Goal: Task Accomplishment & Management: Complete application form

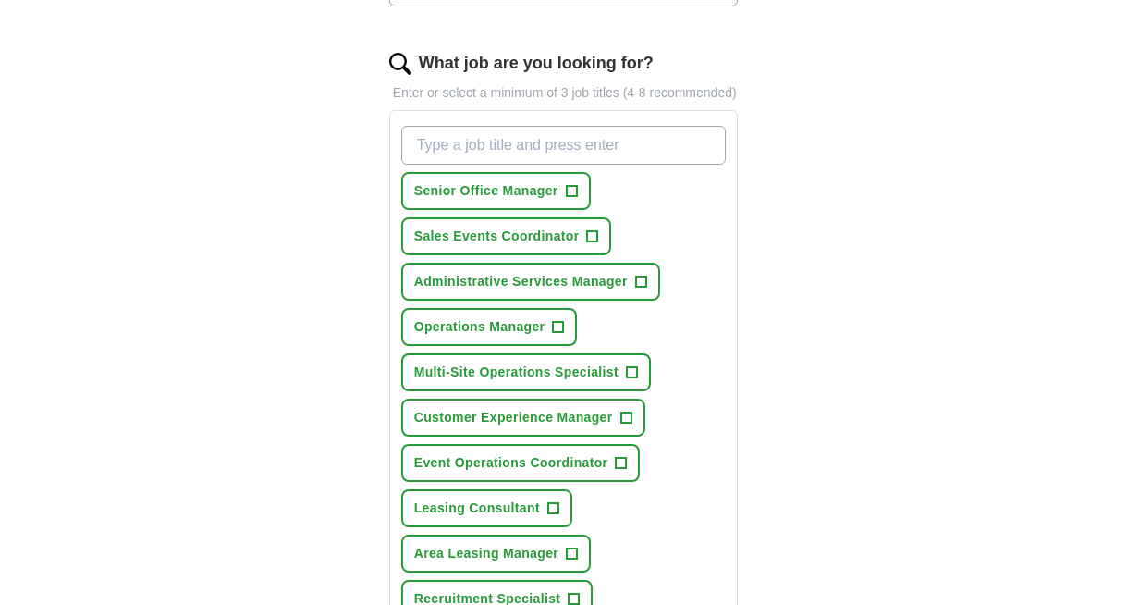
scroll to position [594, 0]
click at [518, 245] on span "Sales Events Coordinator" at bounding box center [496, 235] width 165 height 19
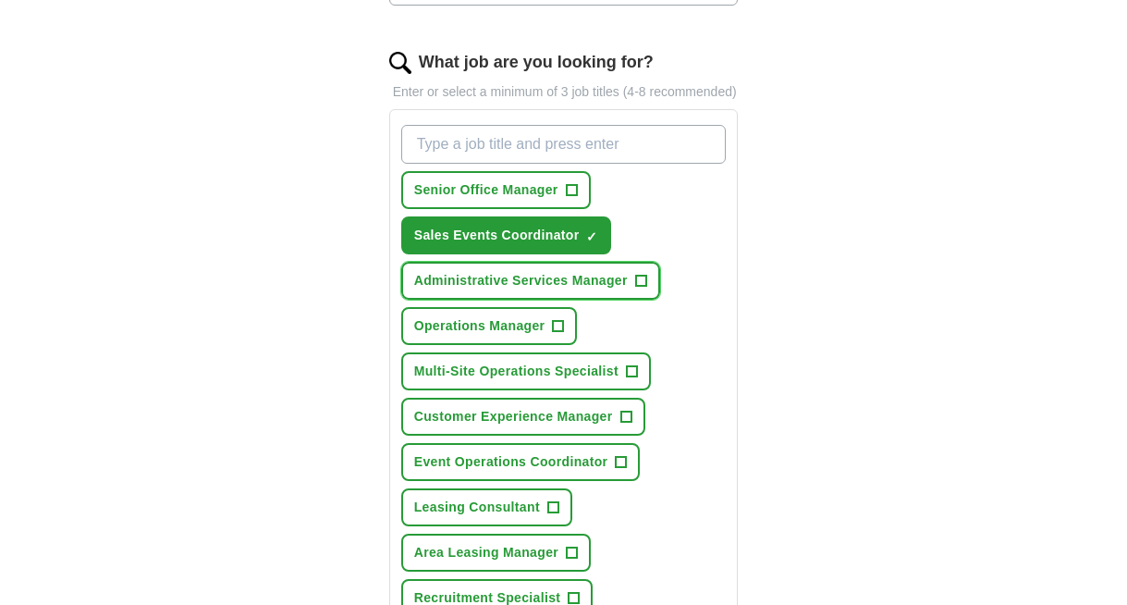
click at [596, 290] on span "Administrative Services Manager" at bounding box center [521, 280] width 214 height 19
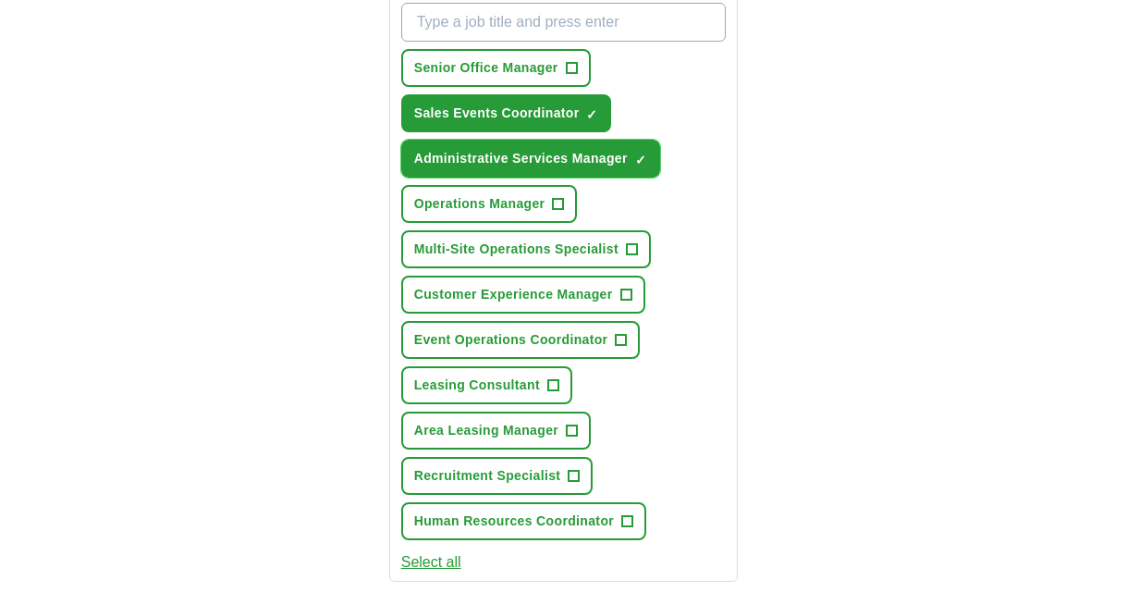
scroll to position [717, 0]
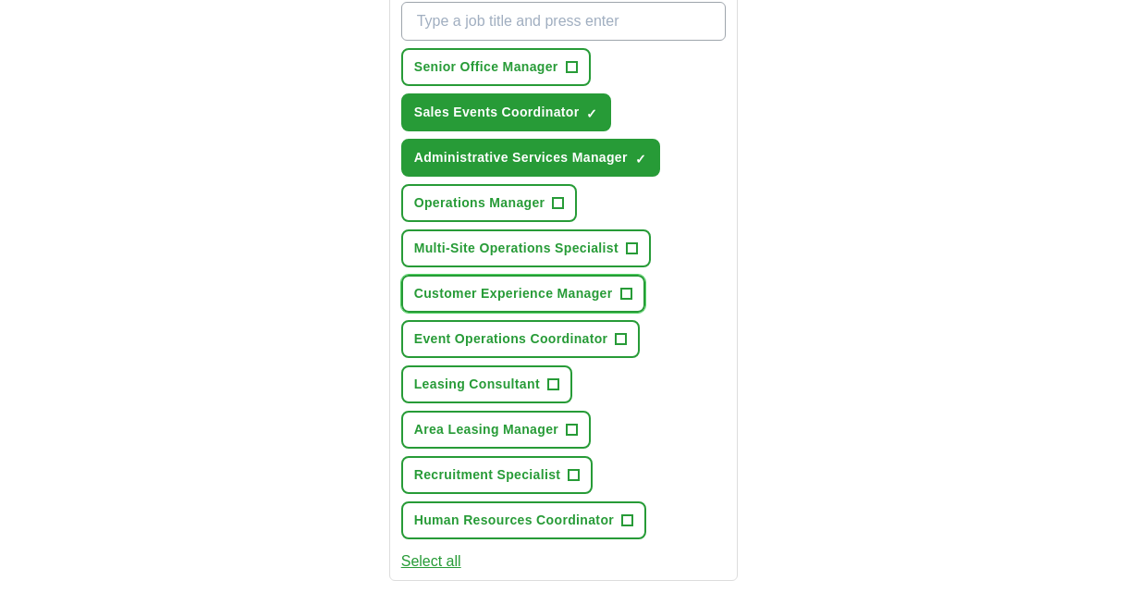
click at [509, 313] on button "Customer Experience Manager +" at bounding box center [523, 294] width 244 height 38
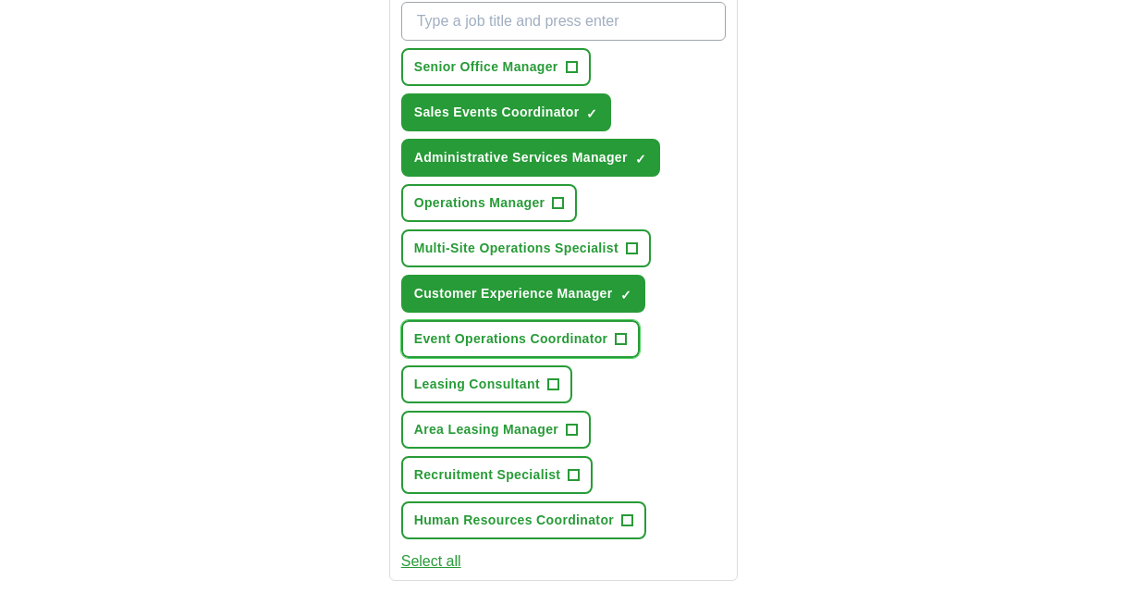
click at [496, 358] on button "Event Operations Coordinator +" at bounding box center [520, 339] width 239 height 38
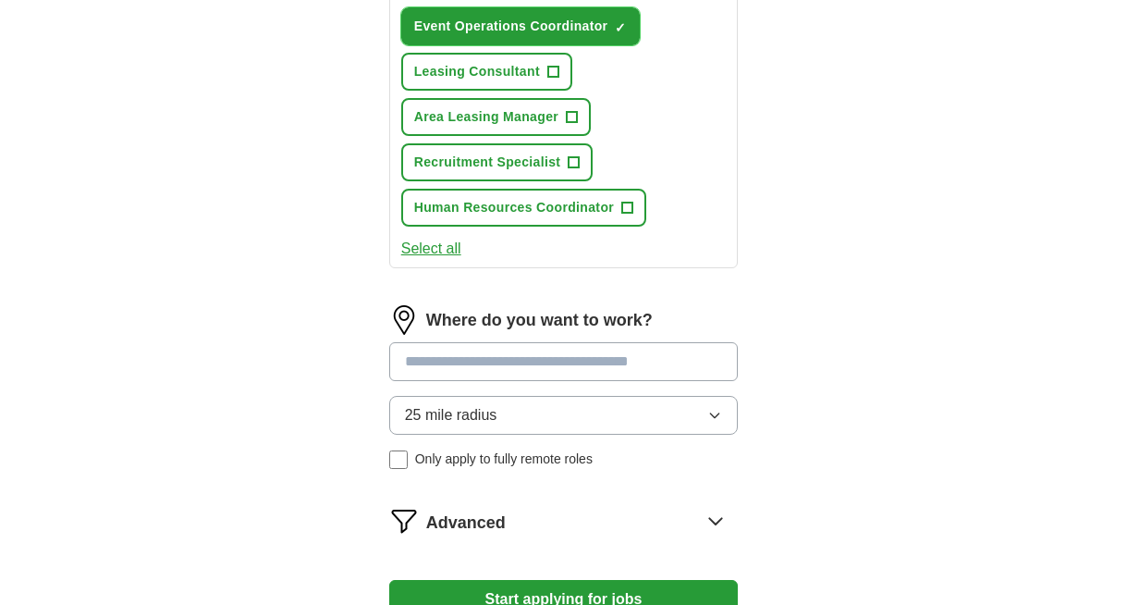
scroll to position [1048, 0]
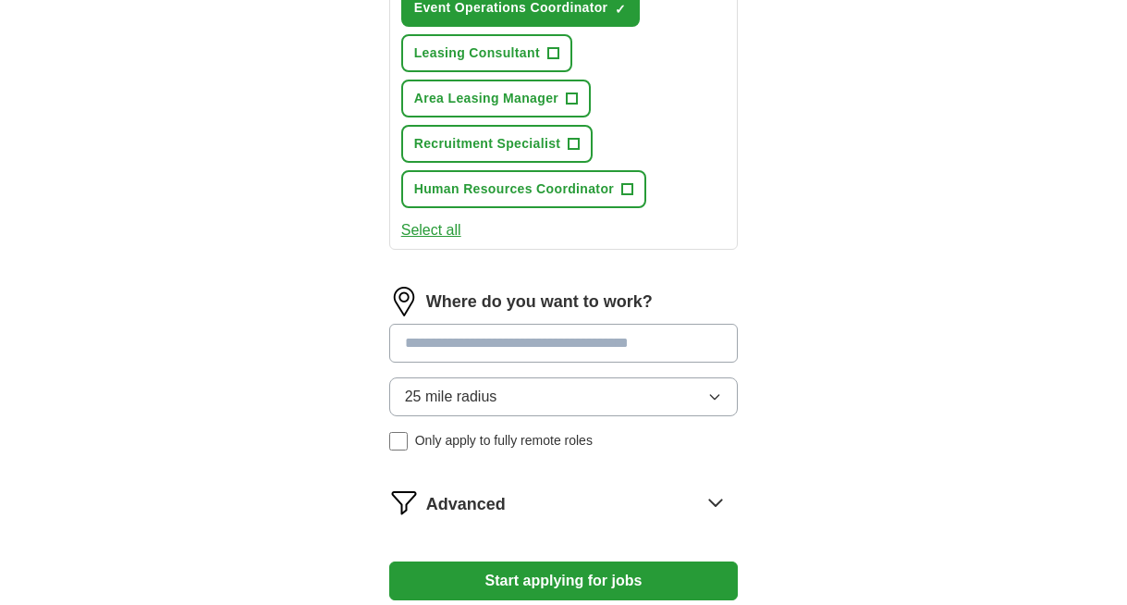
click at [444, 362] on input at bounding box center [563, 343] width 349 height 39
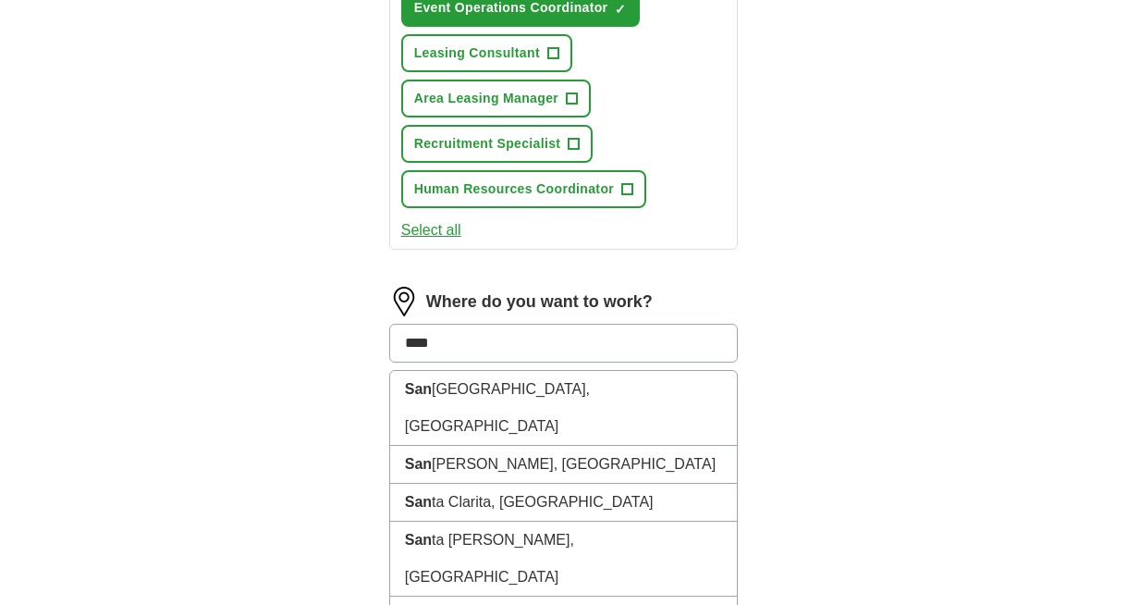
type input "*****"
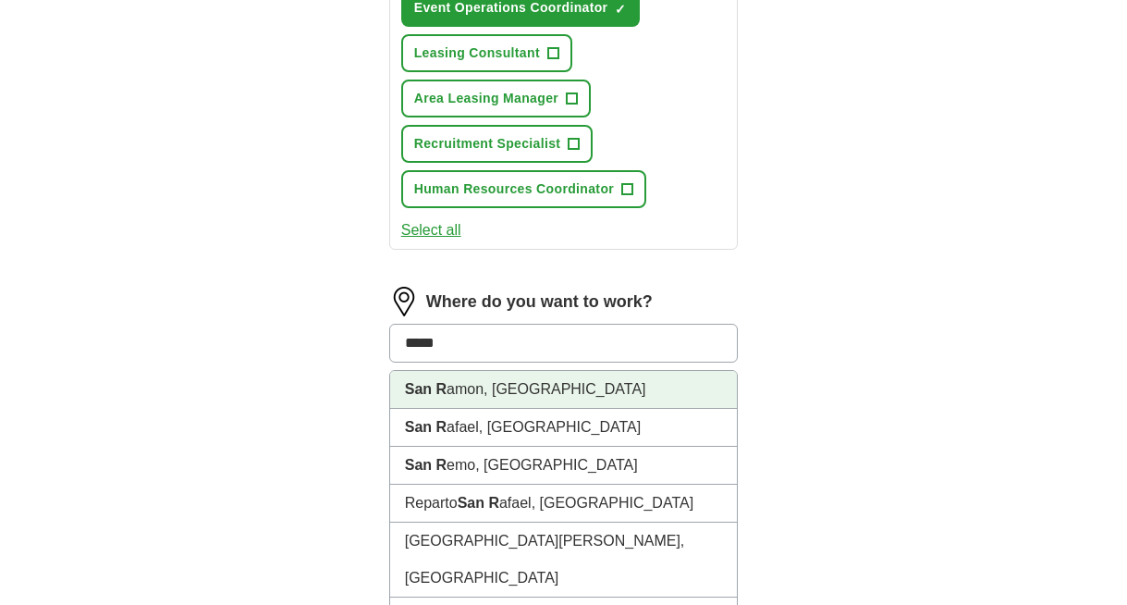
click at [442, 397] on strong "San R" at bounding box center [426, 389] width 42 height 16
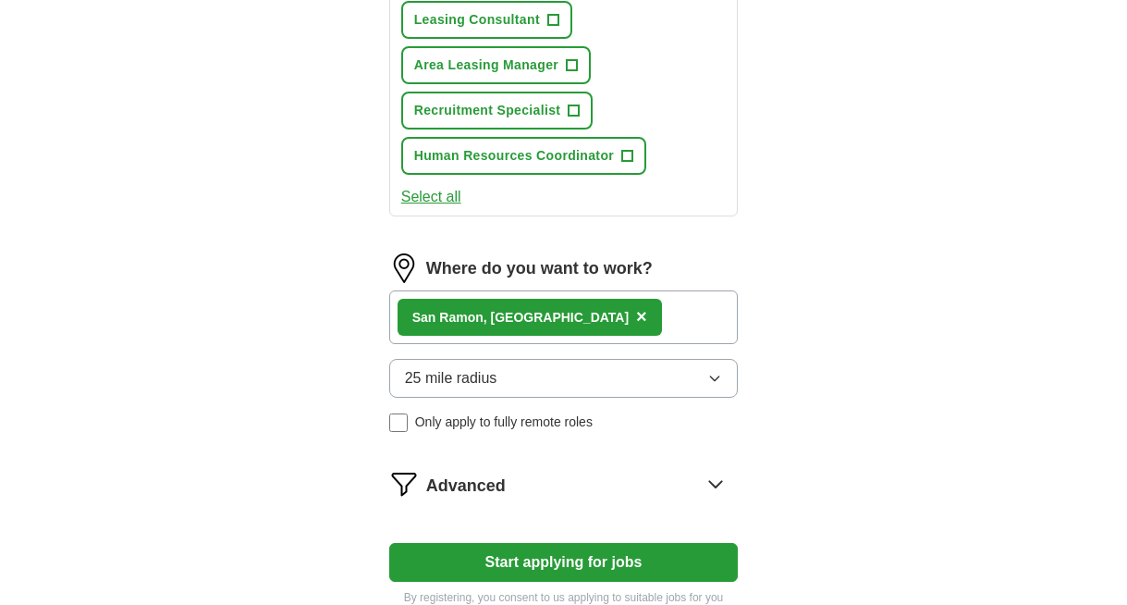
scroll to position [1087, 0]
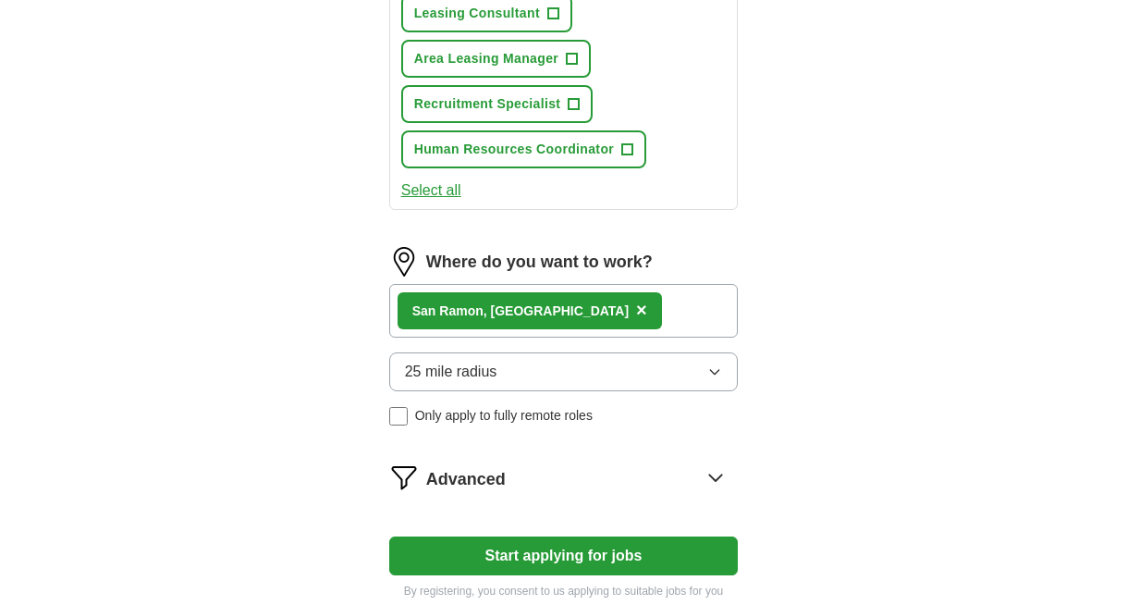
click at [460, 383] on span "25 mile radius" at bounding box center [451, 372] width 92 height 22
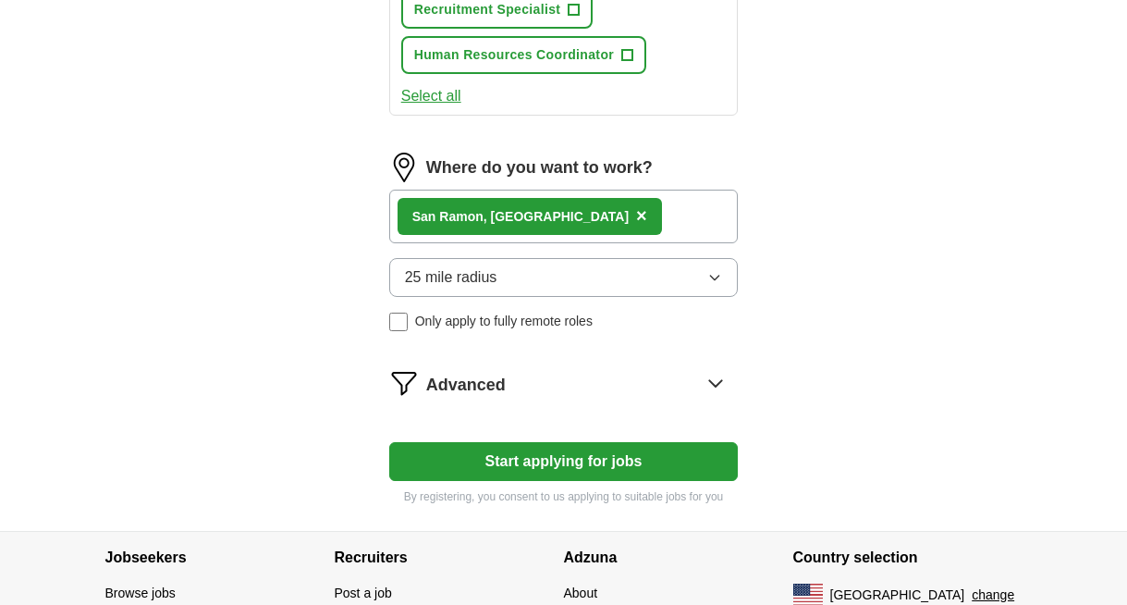
click at [456, 481] on button "Start applying for jobs" at bounding box center [563, 461] width 349 height 39
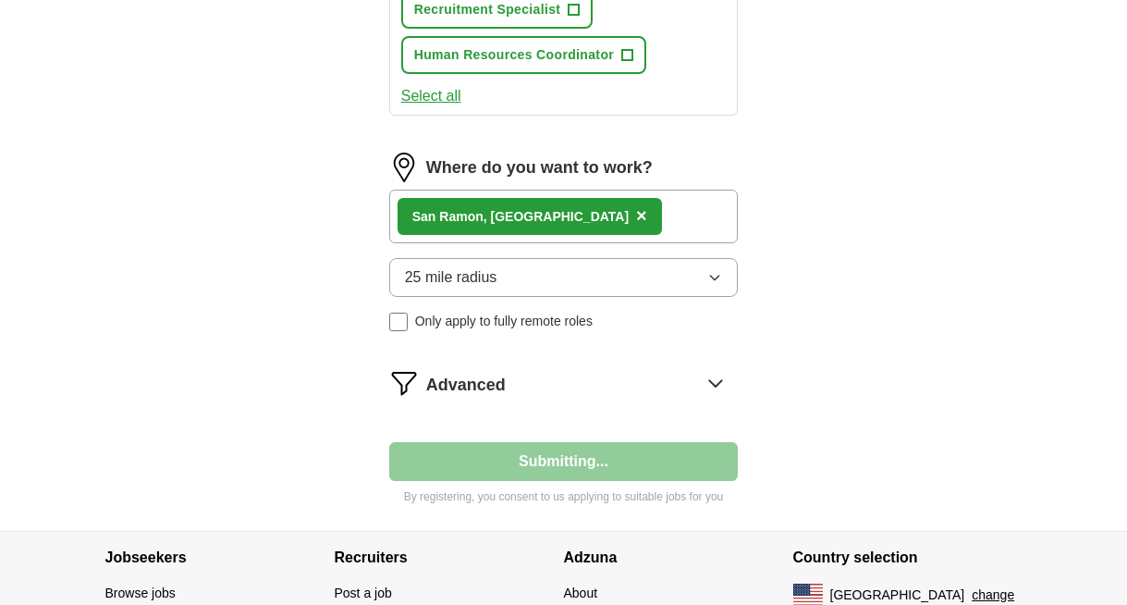
select select "**"
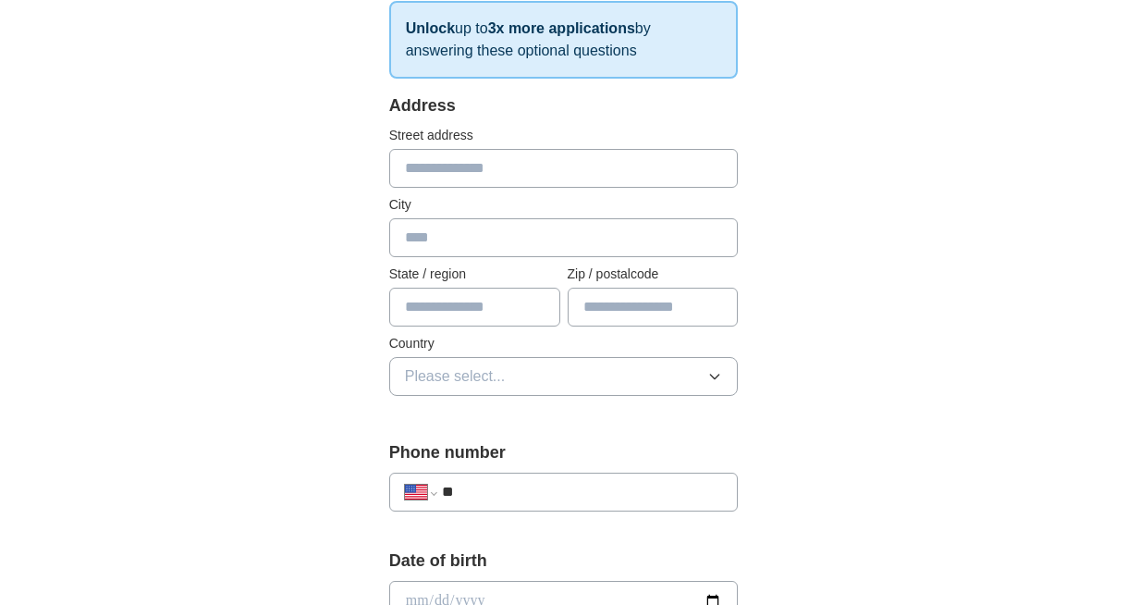
scroll to position [333, 0]
click at [460, 215] on div "City" at bounding box center [563, 224] width 349 height 62
click at [453, 231] on input "text" at bounding box center [563, 235] width 349 height 39
type input "**********"
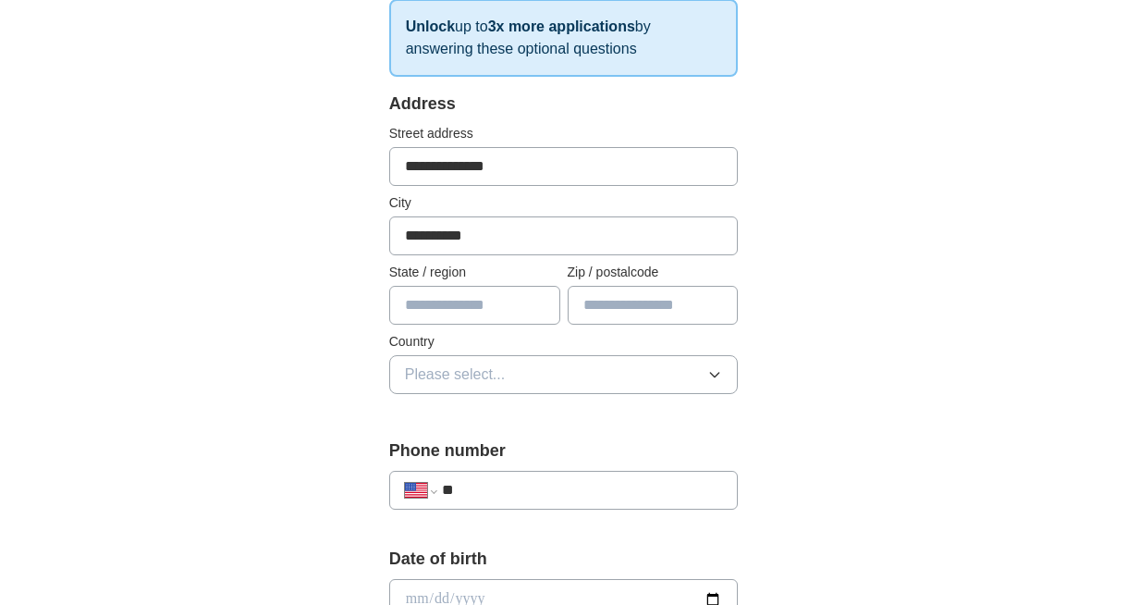
type input "**"
type input "*****"
click at [511, 175] on input "**********" at bounding box center [563, 166] width 349 height 39
type input "*"
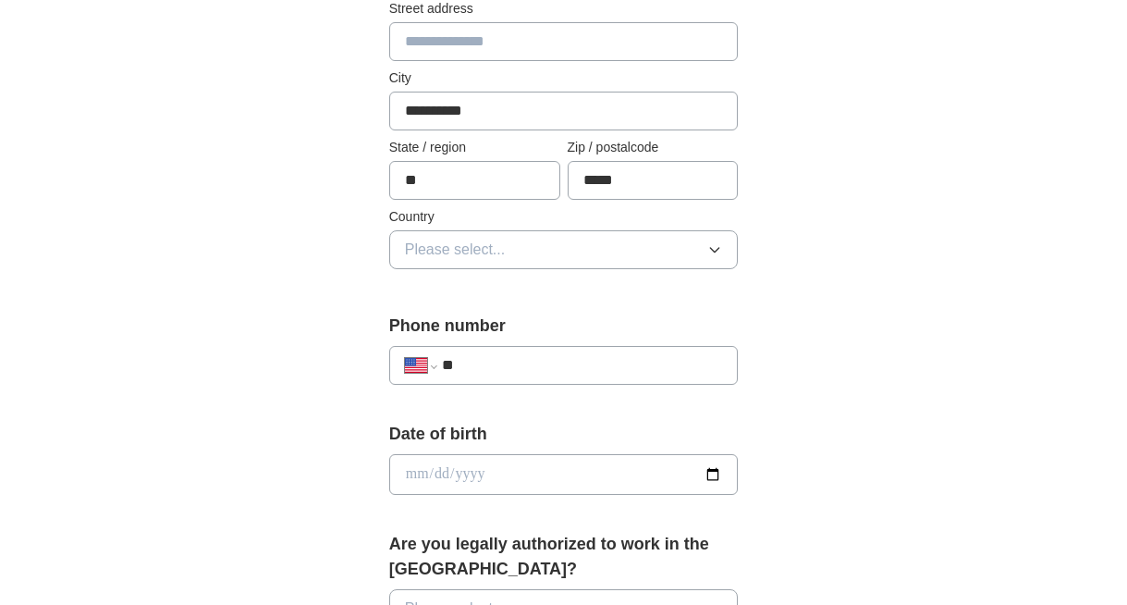
scroll to position [469, 0]
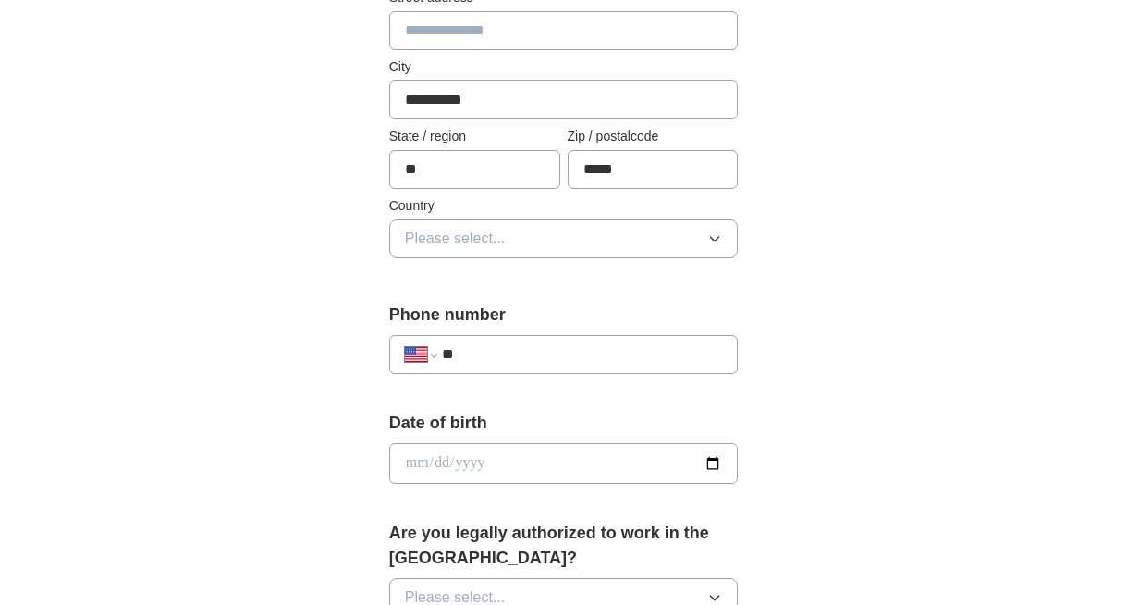
click at [506, 455] on input "date" at bounding box center [563, 463] width 349 height 41
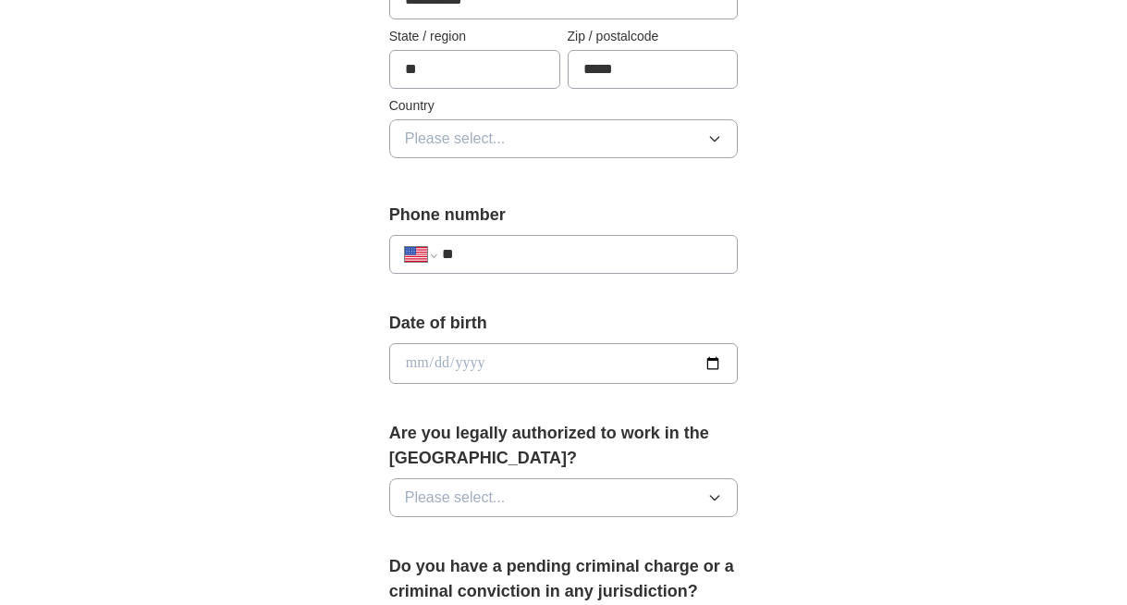
scroll to position [574, 0]
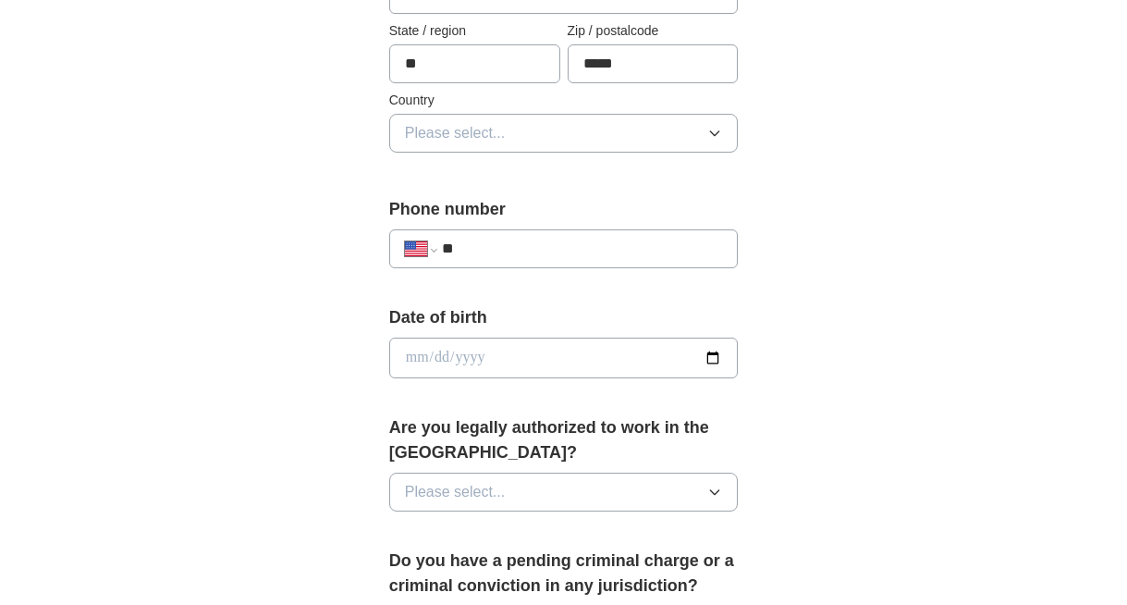
click at [496, 503] on span "Please select..." at bounding box center [455, 492] width 101 height 22
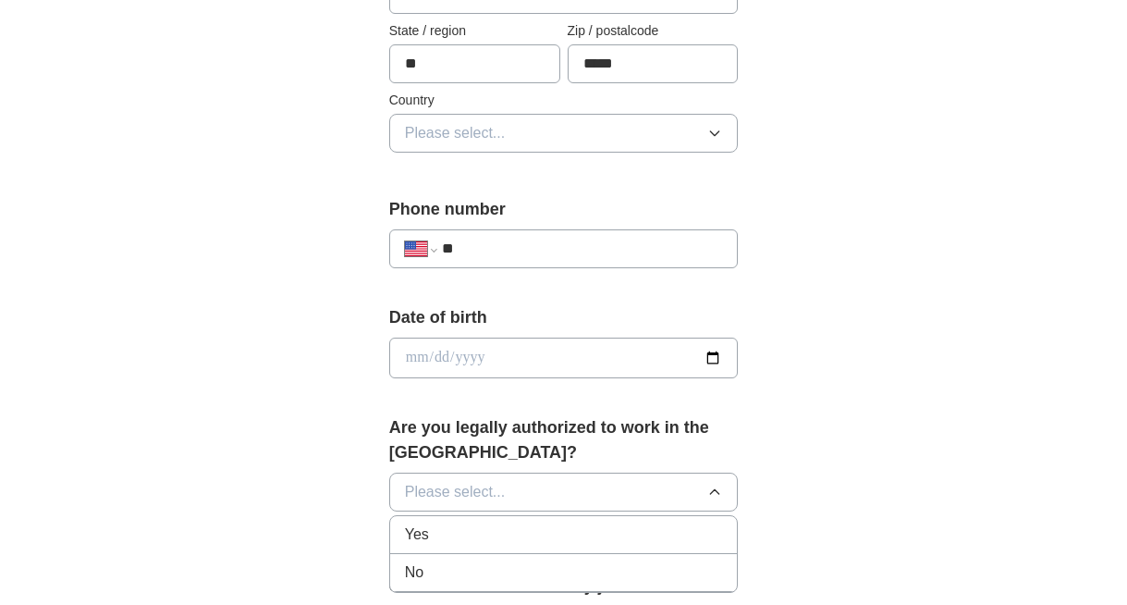
click at [484, 534] on div "Yes" at bounding box center [564, 534] width 318 height 22
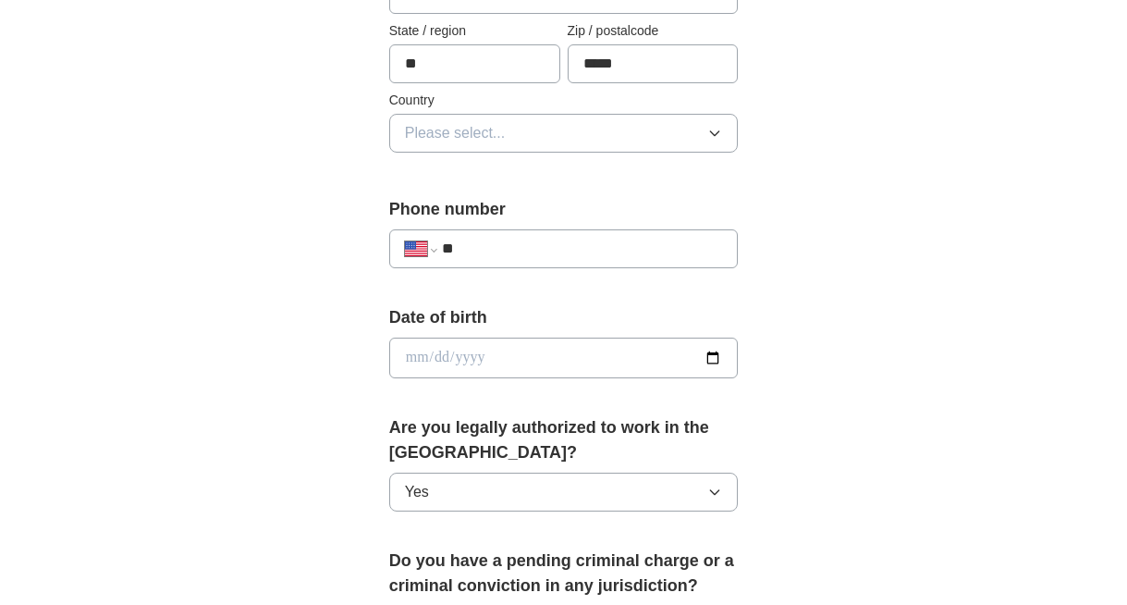
click at [526, 367] on input "date" at bounding box center [563, 357] width 349 height 41
type input "**********"
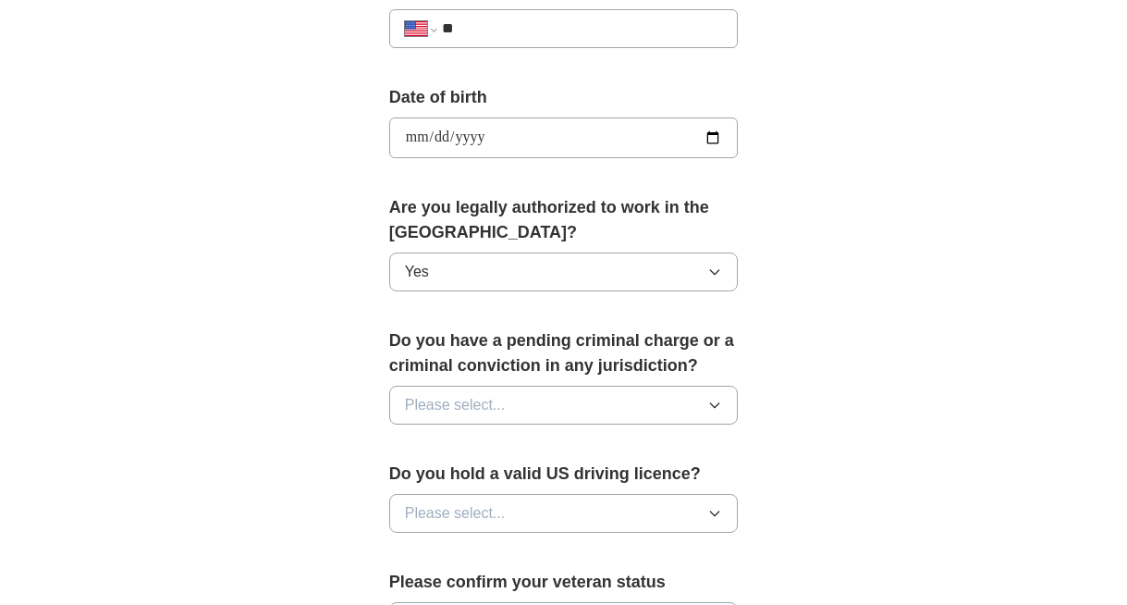
scroll to position [806, 0]
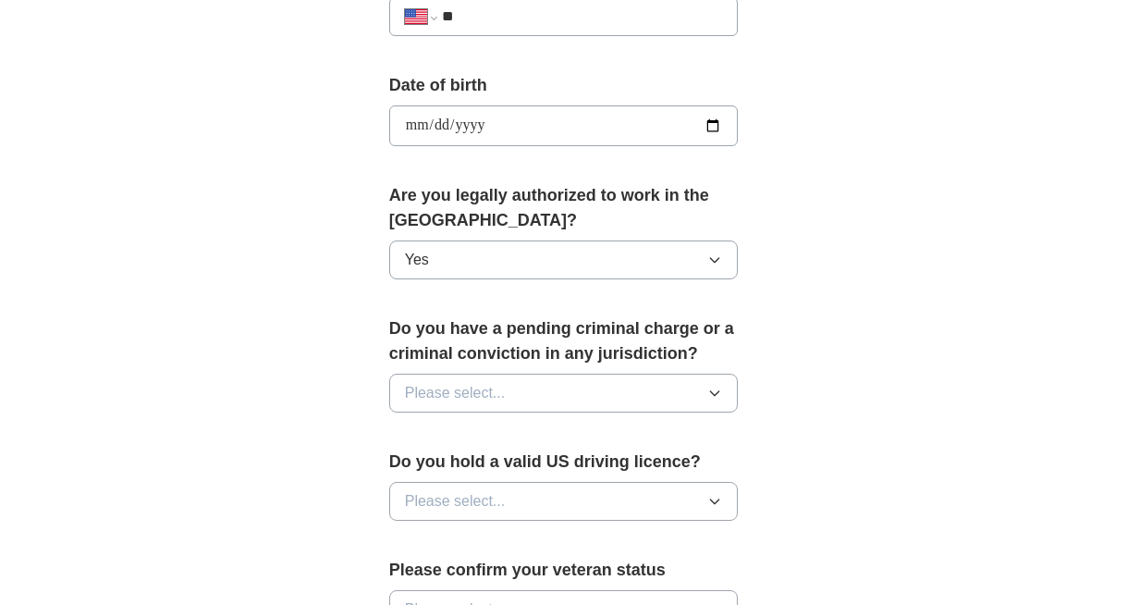
click at [525, 387] on button "Please select..." at bounding box center [563, 393] width 349 height 39
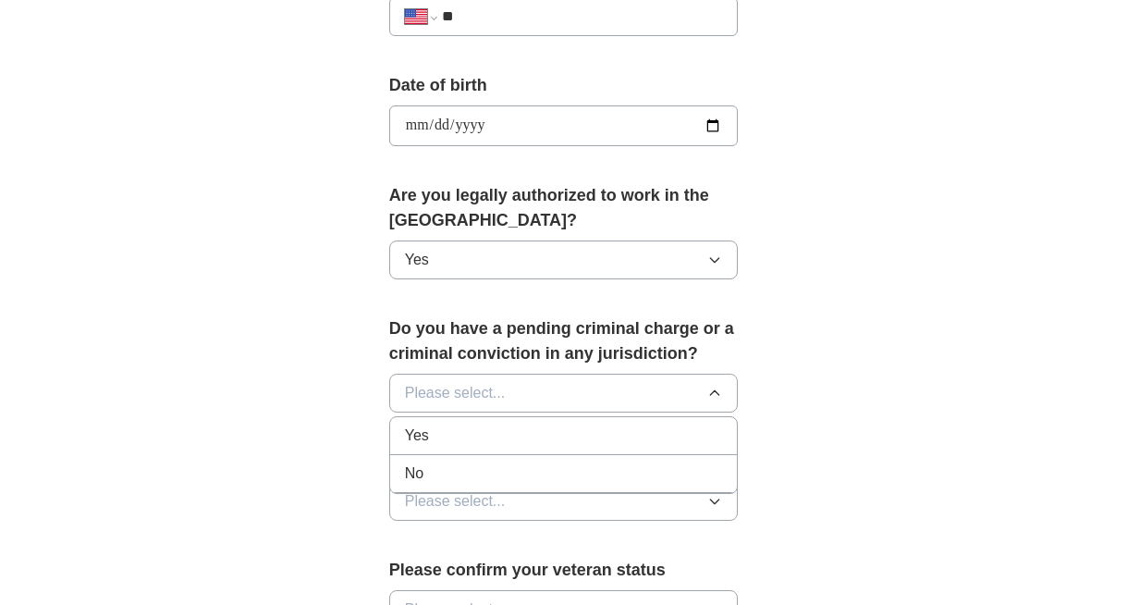
click at [505, 460] on li "No" at bounding box center [564, 474] width 348 height 38
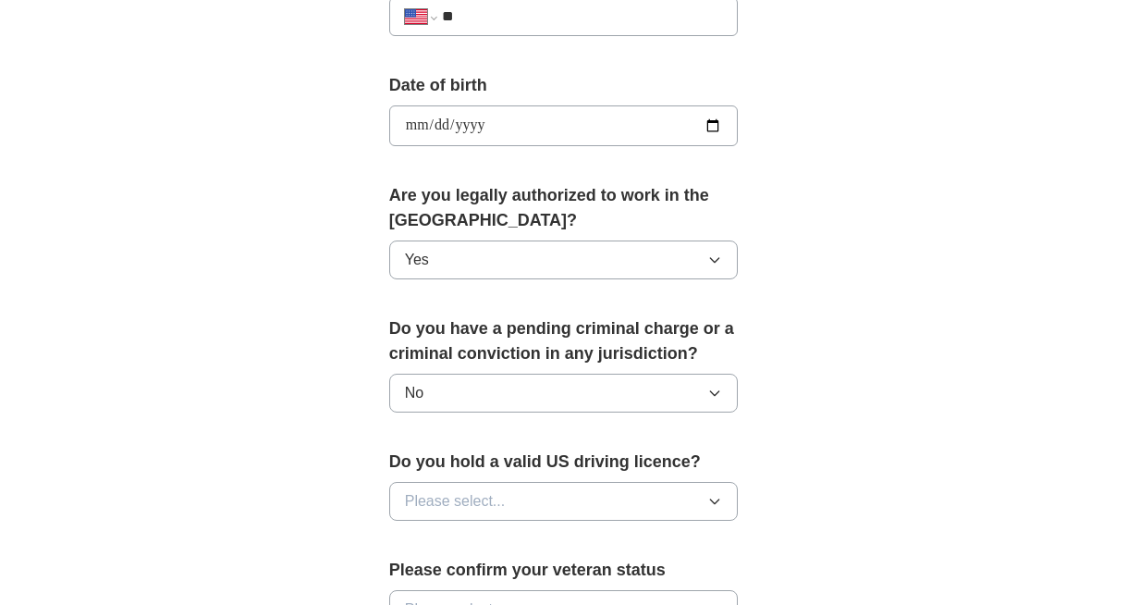
click at [503, 491] on span "Please select..." at bounding box center [455, 501] width 101 height 22
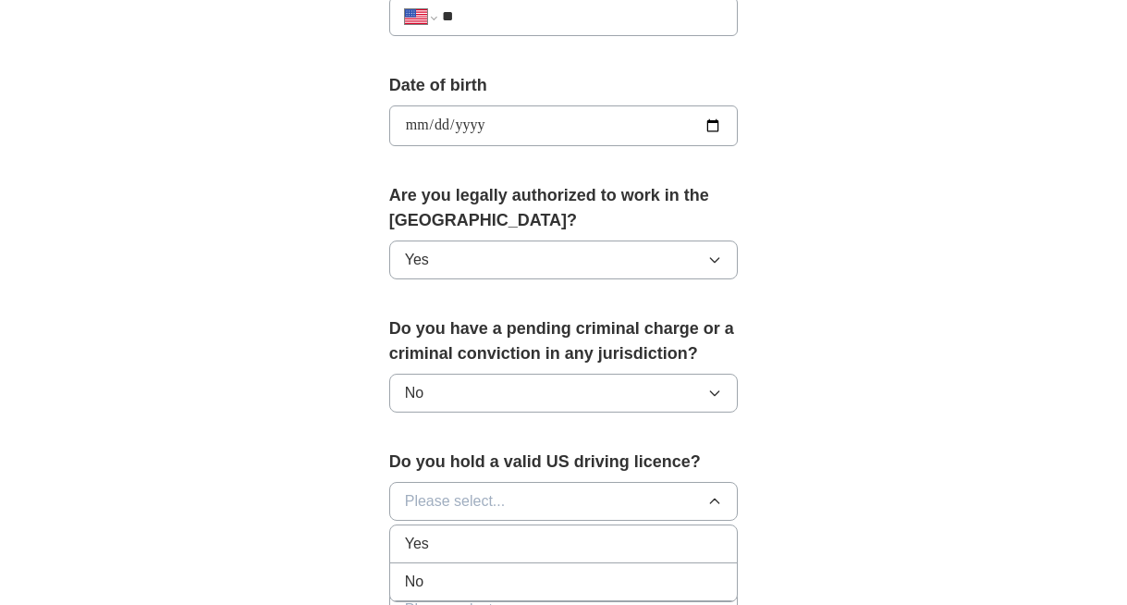
click at [491, 536] on div "Yes" at bounding box center [564, 544] width 318 height 22
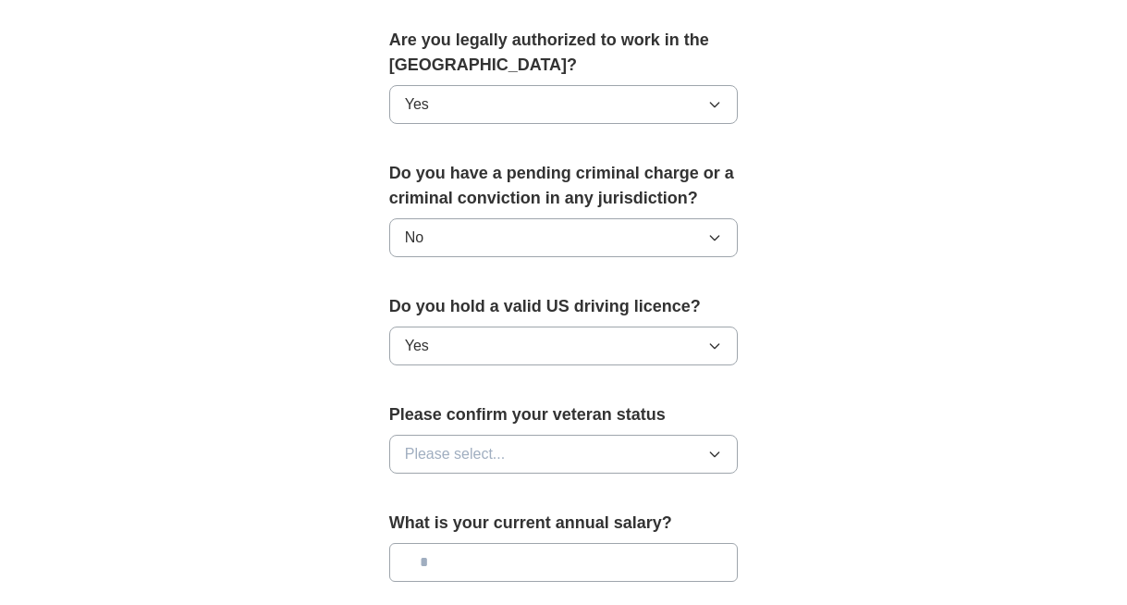
scroll to position [982, 0]
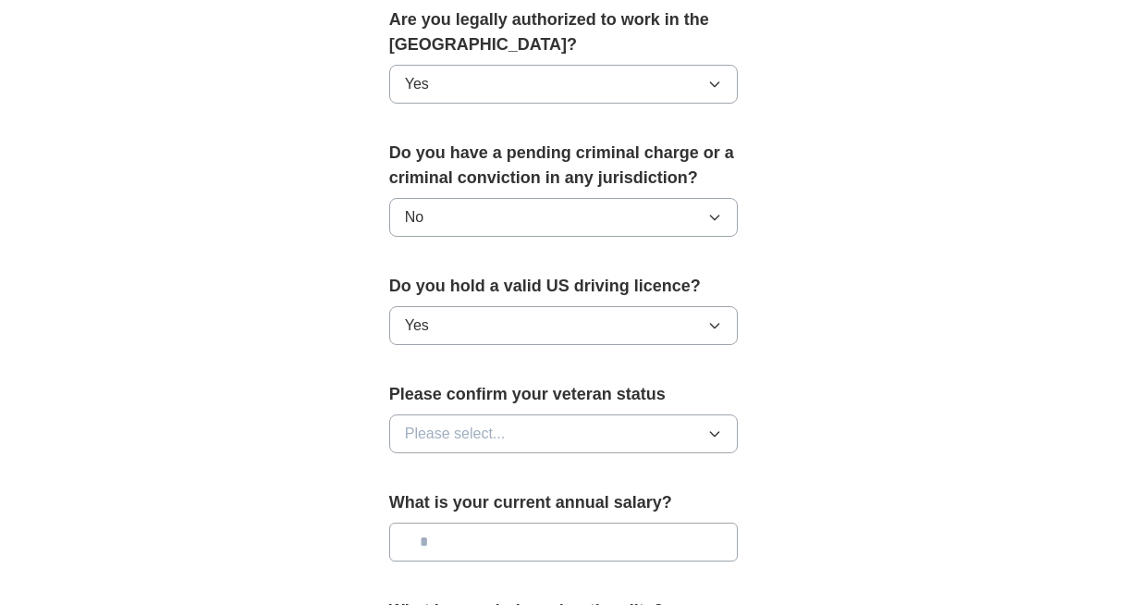
click at [494, 336] on button "Yes" at bounding box center [563, 325] width 349 height 39
click at [481, 370] on div "Yes ✓" at bounding box center [564, 369] width 318 height 25
click at [480, 338] on button "Yes" at bounding box center [563, 325] width 349 height 39
click at [439, 430] on span "Please select..." at bounding box center [455, 434] width 101 height 22
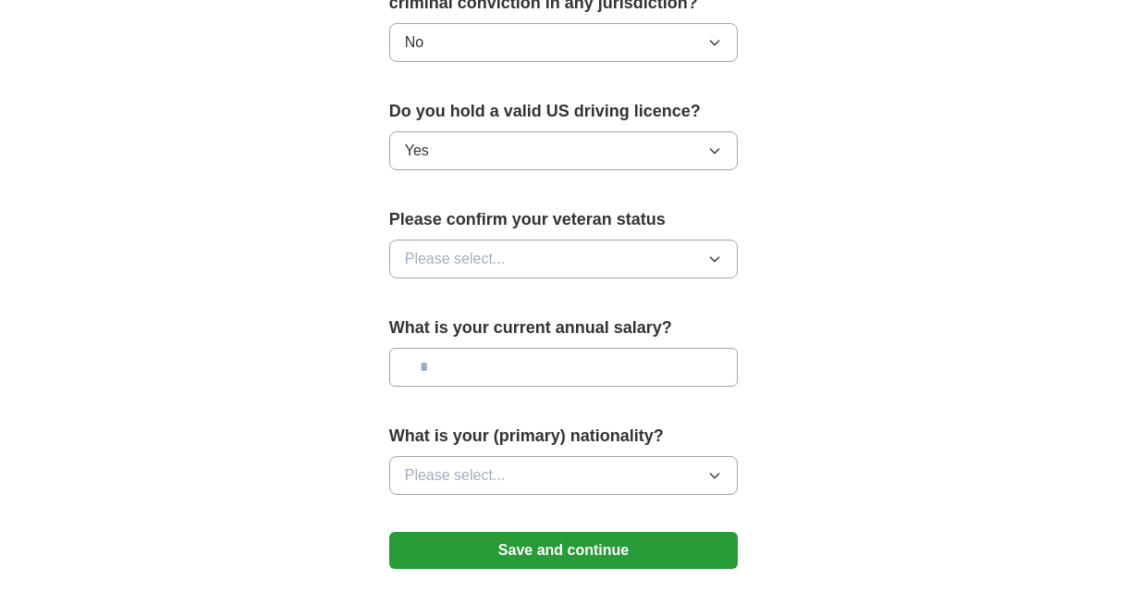
scroll to position [1187, 0]
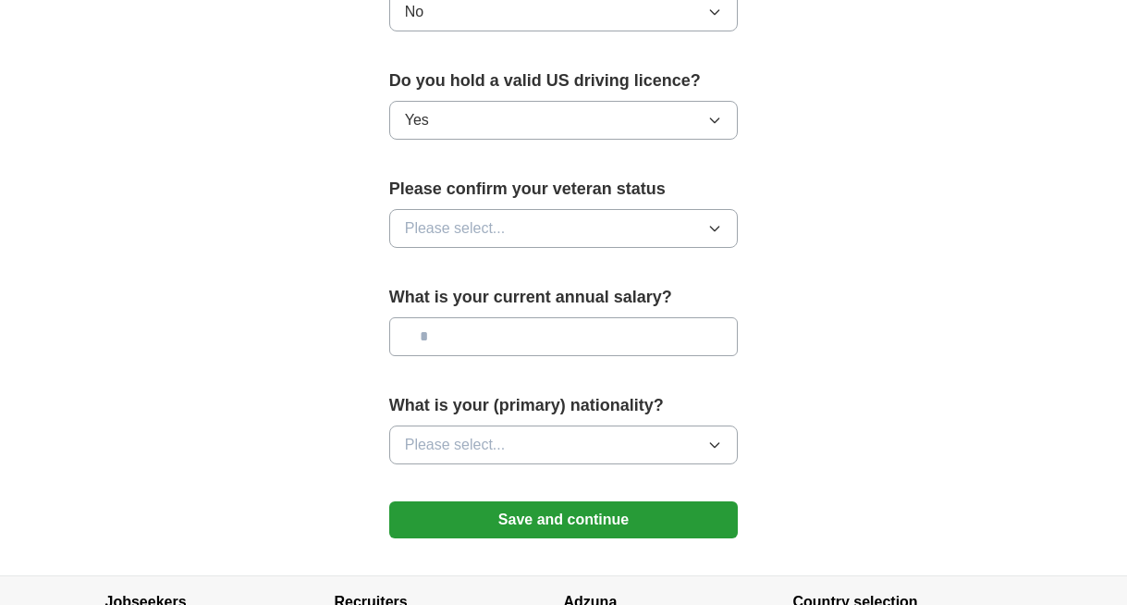
click at [463, 456] on button "Please select..." at bounding box center [563, 444] width 349 height 39
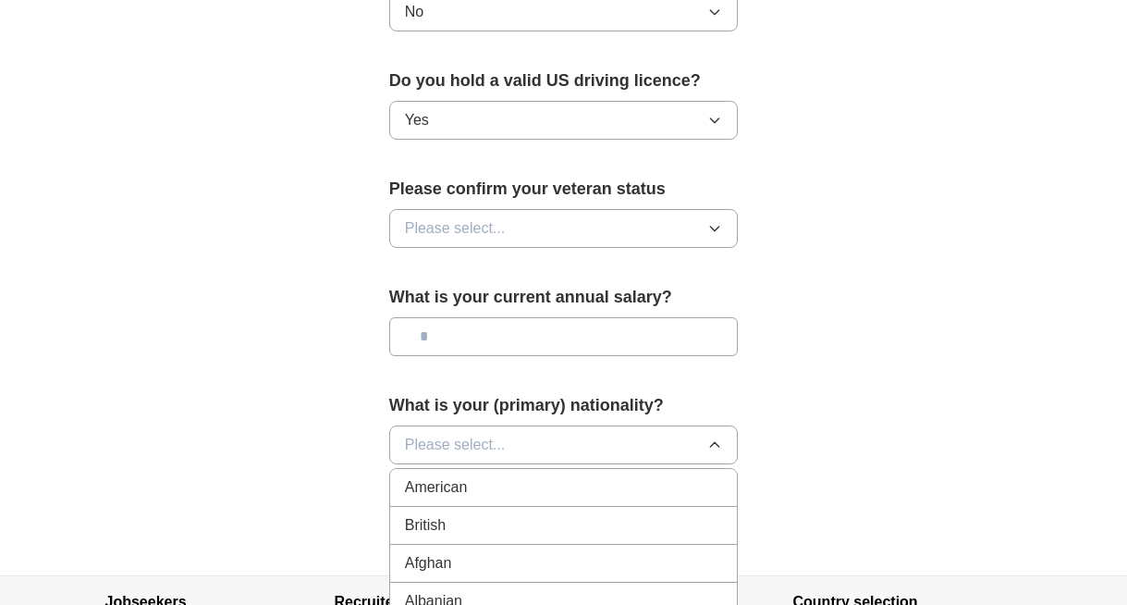
click at [456, 493] on span "American" at bounding box center [436, 487] width 63 height 22
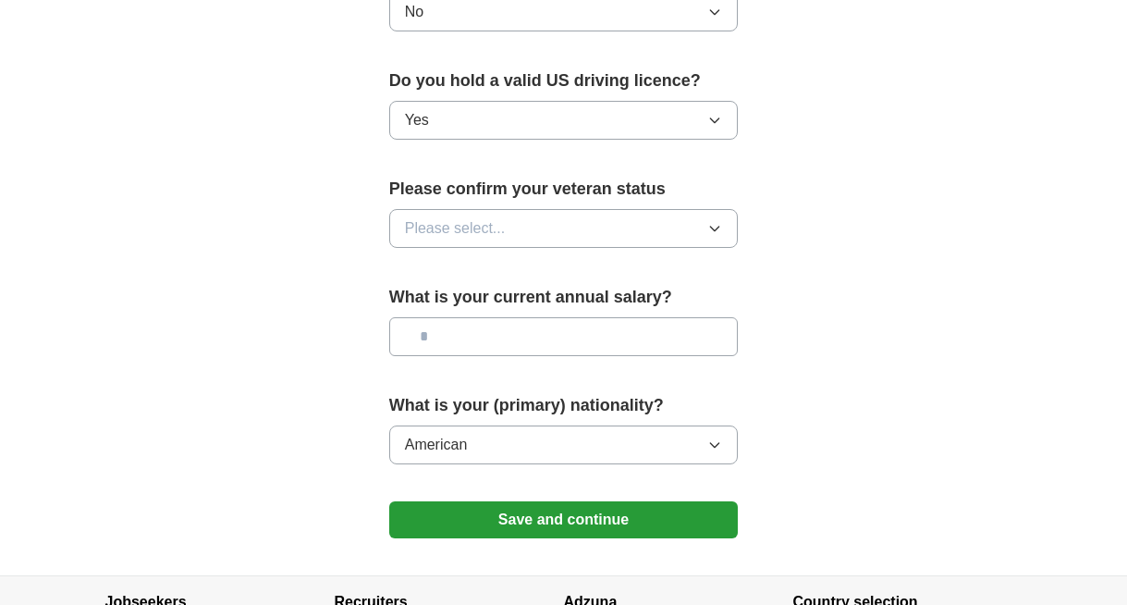
click at [464, 518] on button "Save and continue" at bounding box center [563, 519] width 349 height 37
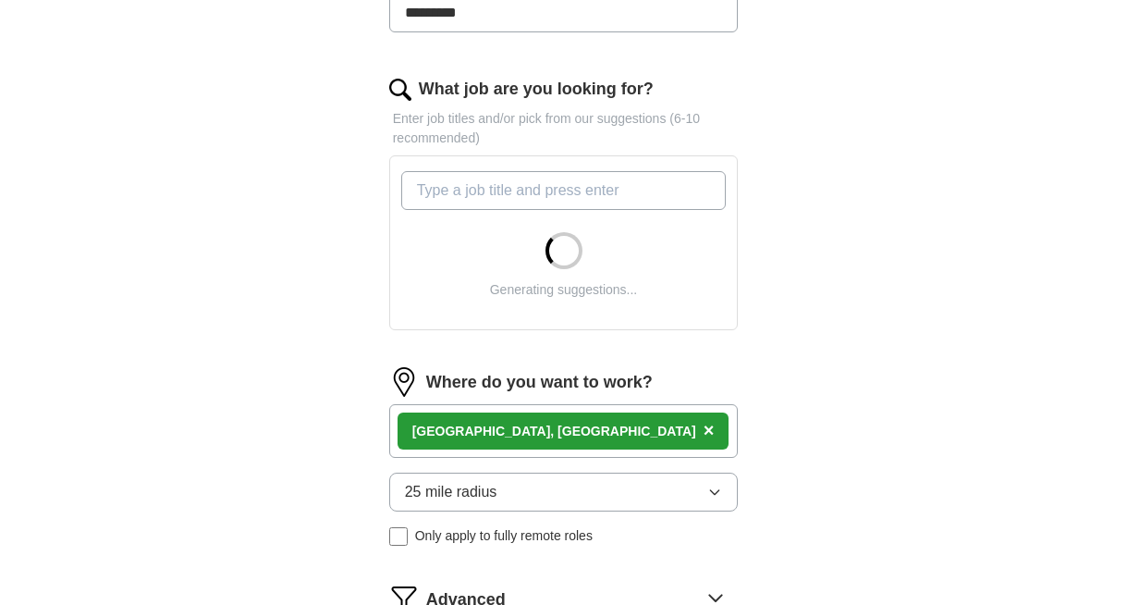
scroll to position [568, 0]
click at [704, 424] on span "×" at bounding box center [709, 429] width 11 height 20
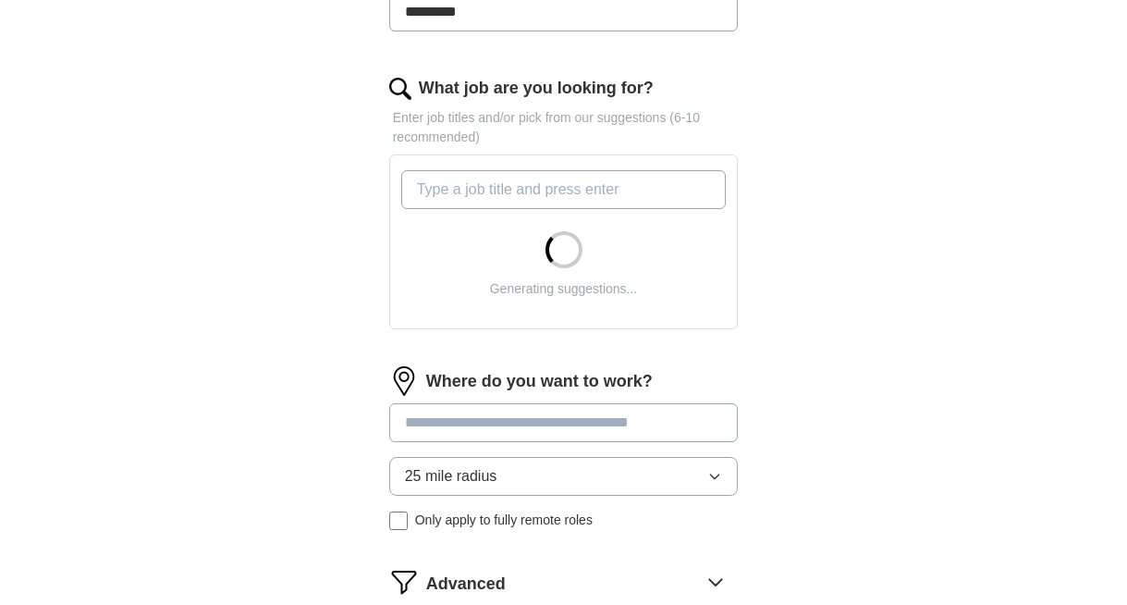
click at [526, 424] on input at bounding box center [563, 422] width 349 height 39
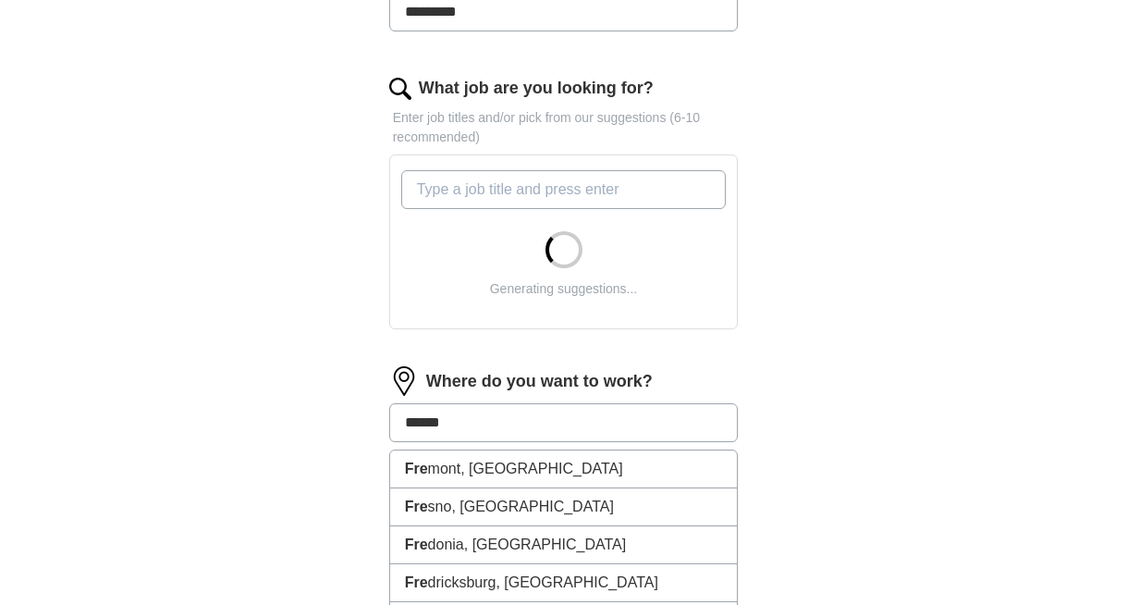
type input "*******"
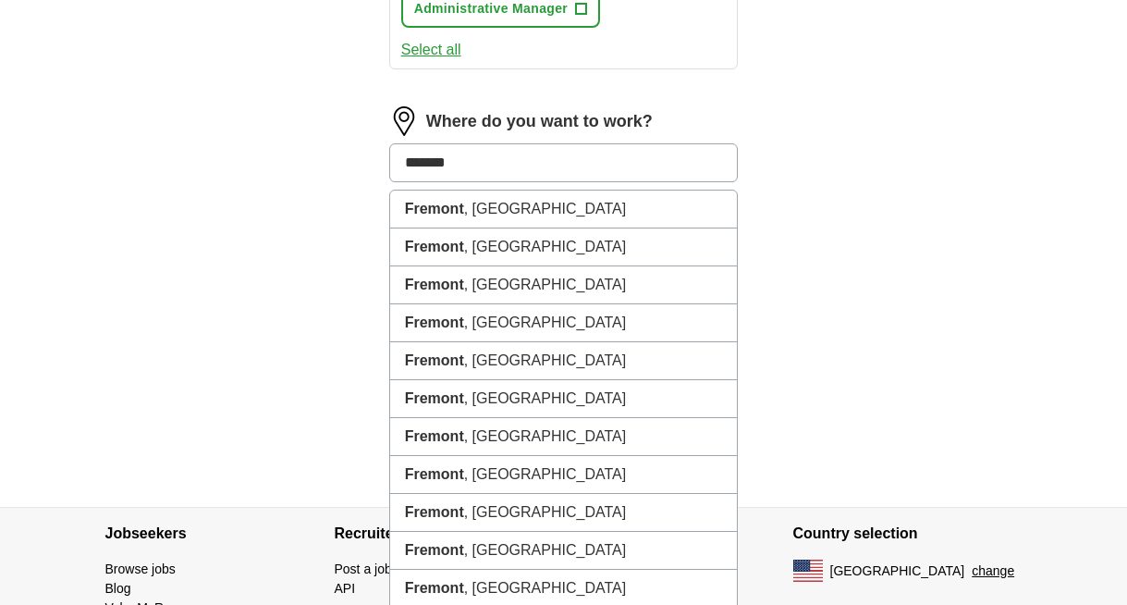
scroll to position [1343, 0]
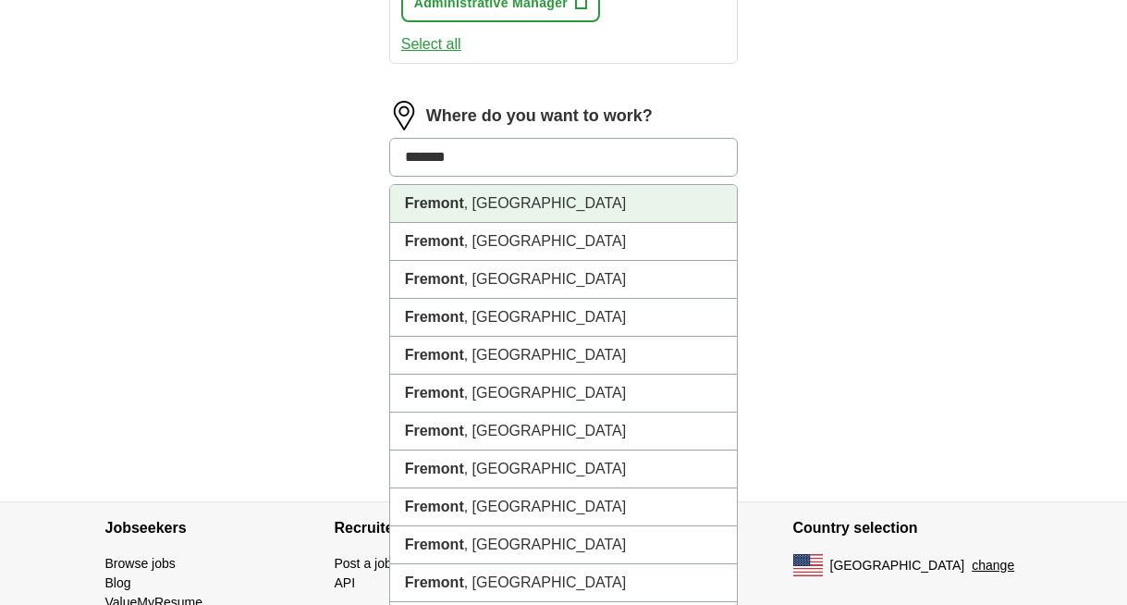
click at [483, 215] on li "[GEOGRAPHIC_DATA] , [GEOGRAPHIC_DATA]" at bounding box center [564, 204] width 348 height 38
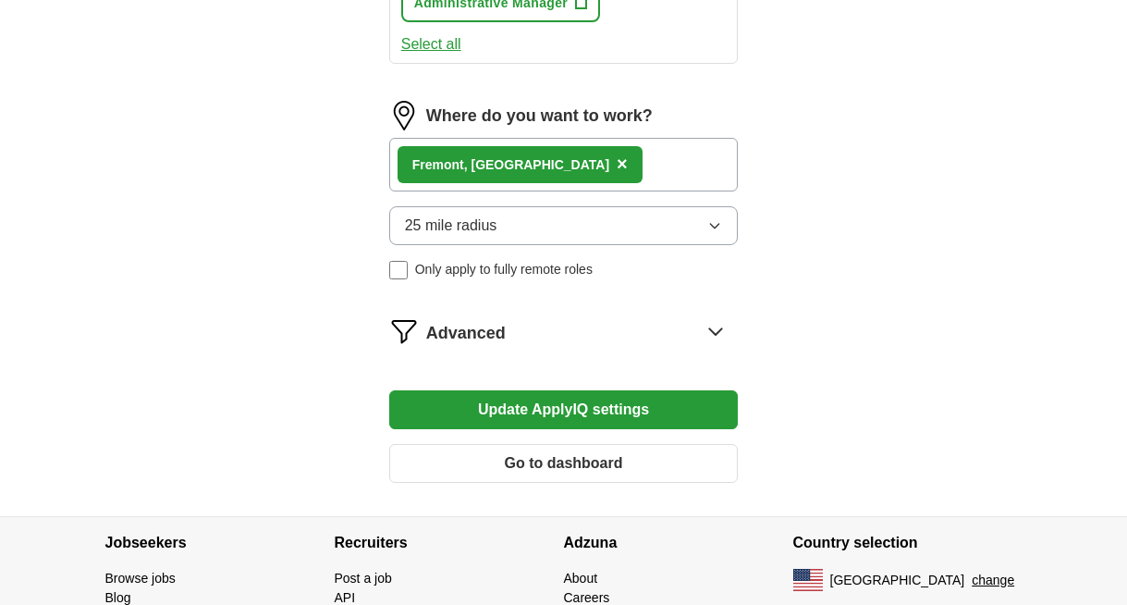
click at [483, 336] on span "Advanced" at bounding box center [466, 333] width 80 height 25
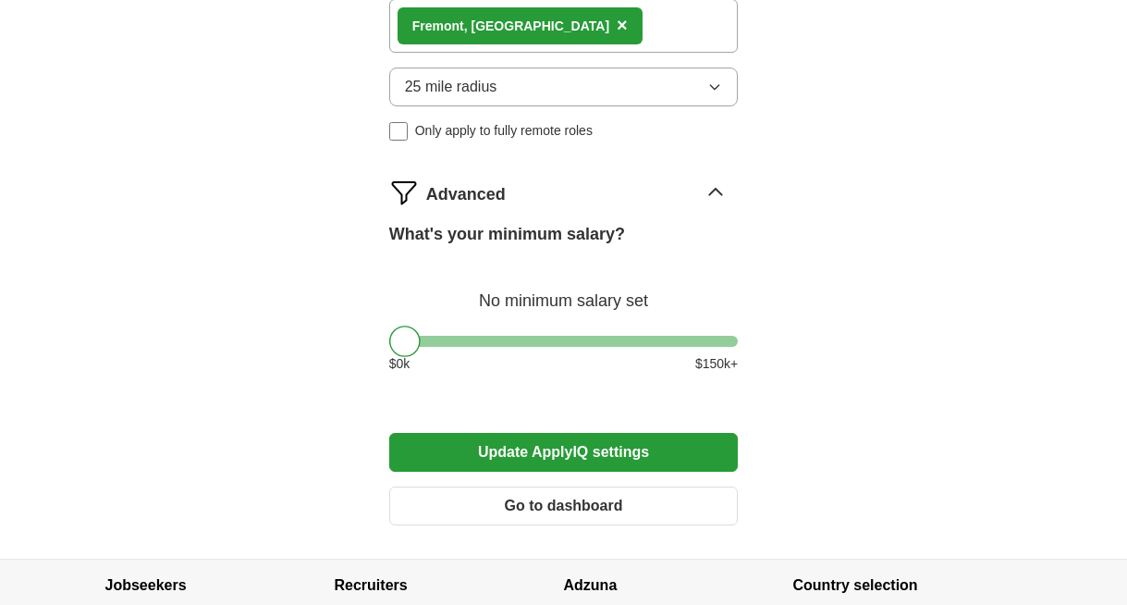
scroll to position [1486, 0]
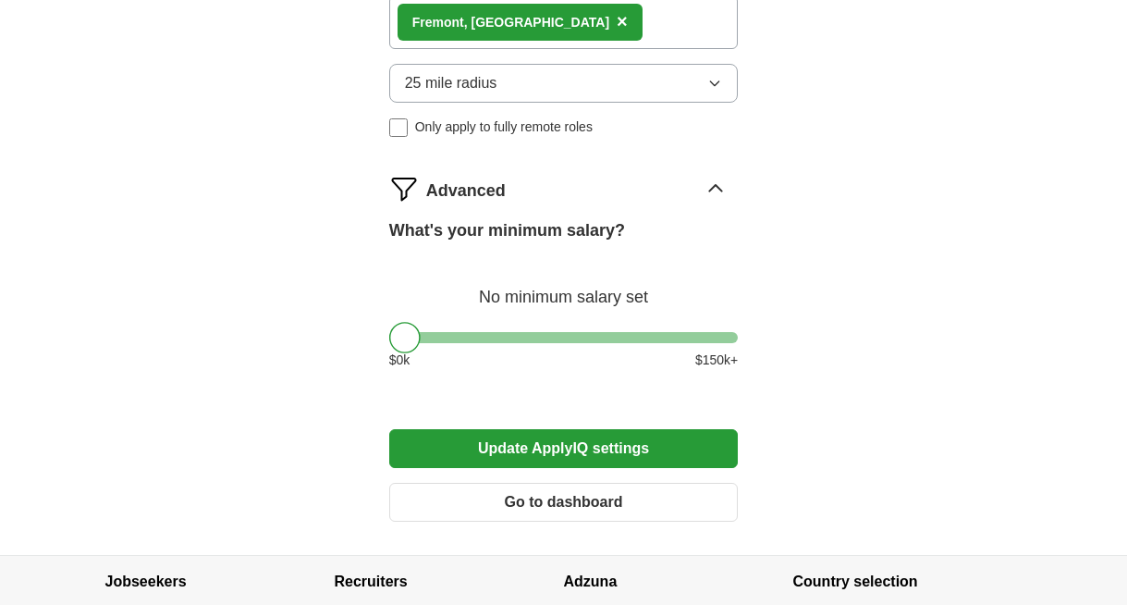
click at [497, 340] on div at bounding box center [563, 337] width 349 height 11
drag, startPoint x: 511, startPoint y: 342, endPoint x: 531, endPoint y: 344, distance: 19.5
click at [531, 344] on div at bounding box center [517, 337] width 31 height 31
click at [516, 440] on button "Update ApplyIQ settings" at bounding box center [563, 448] width 349 height 39
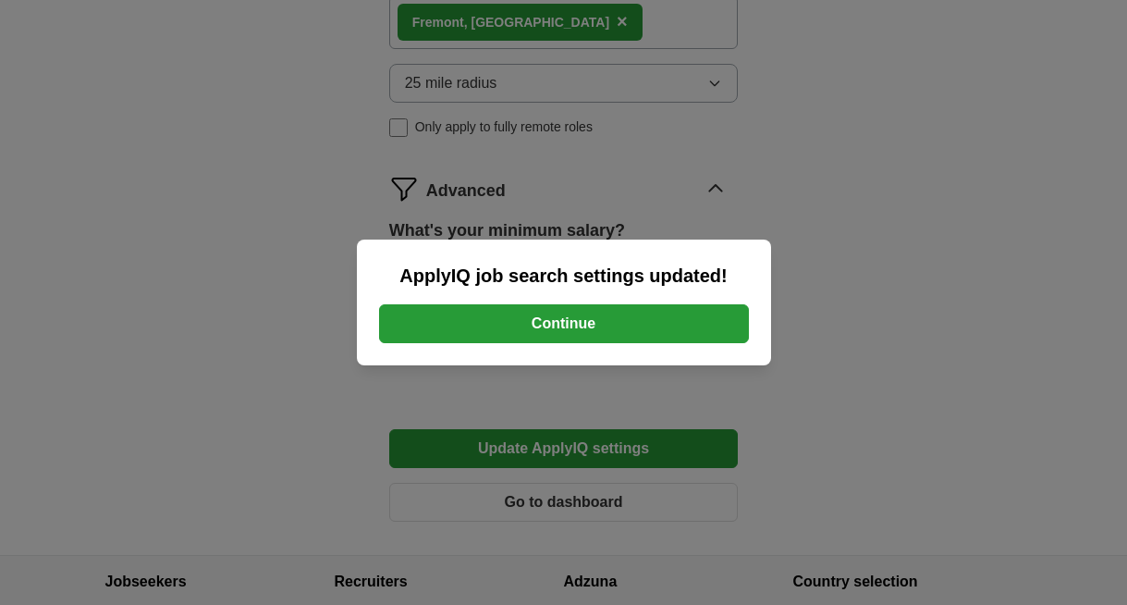
click at [533, 324] on button "Continue" at bounding box center [564, 323] width 370 height 39
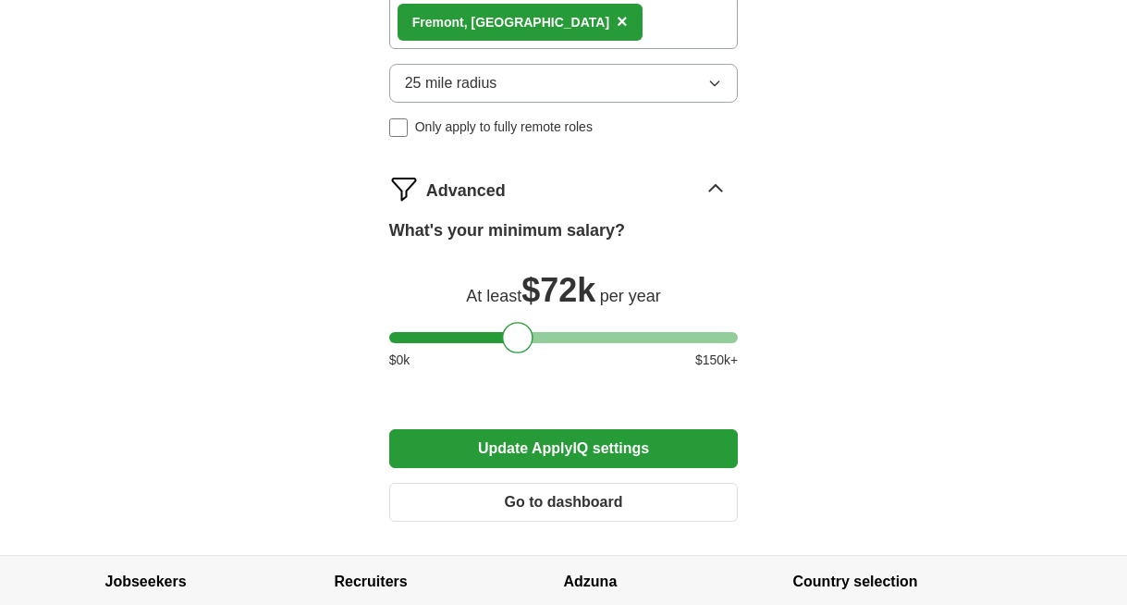
scroll to position [1566, 0]
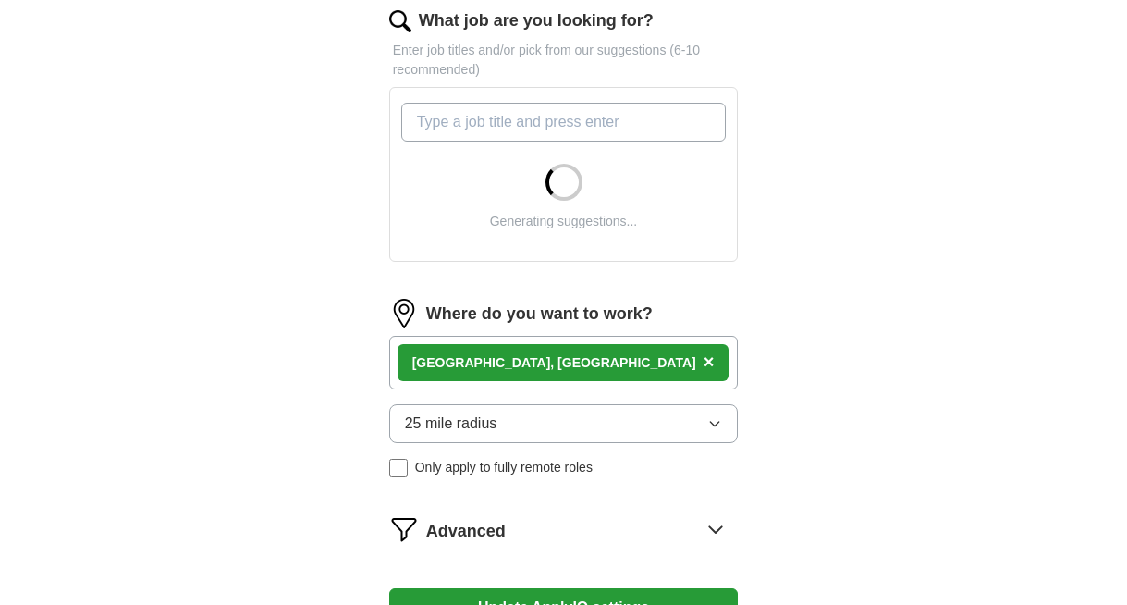
scroll to position [693, 0]
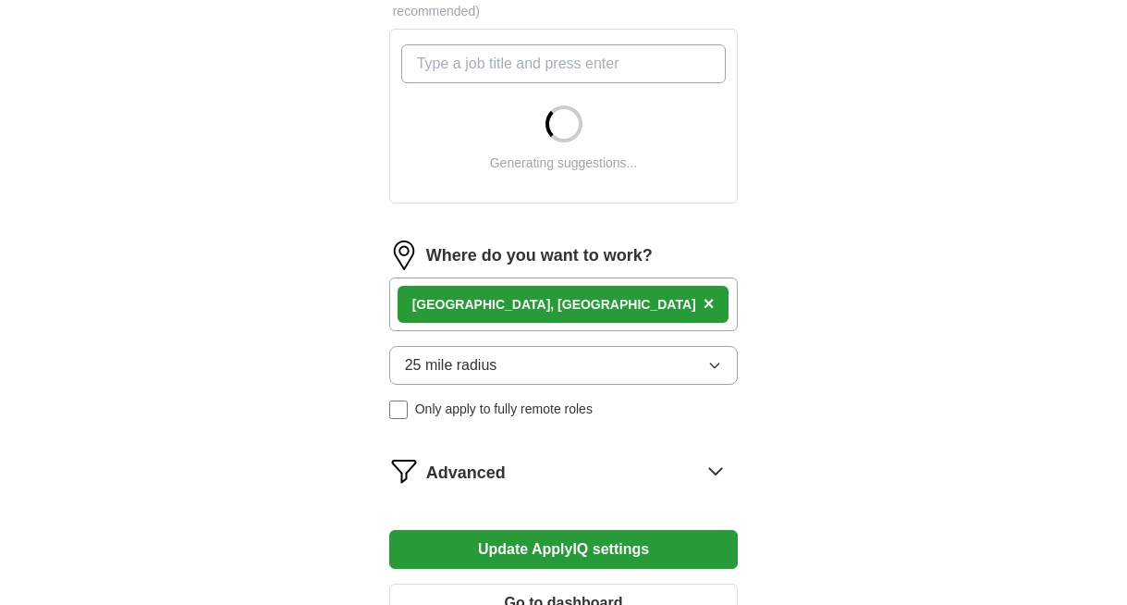
click at [517, 66] on input "What job are you looking for?" at bounding box center [563, 63] width 325 height 39
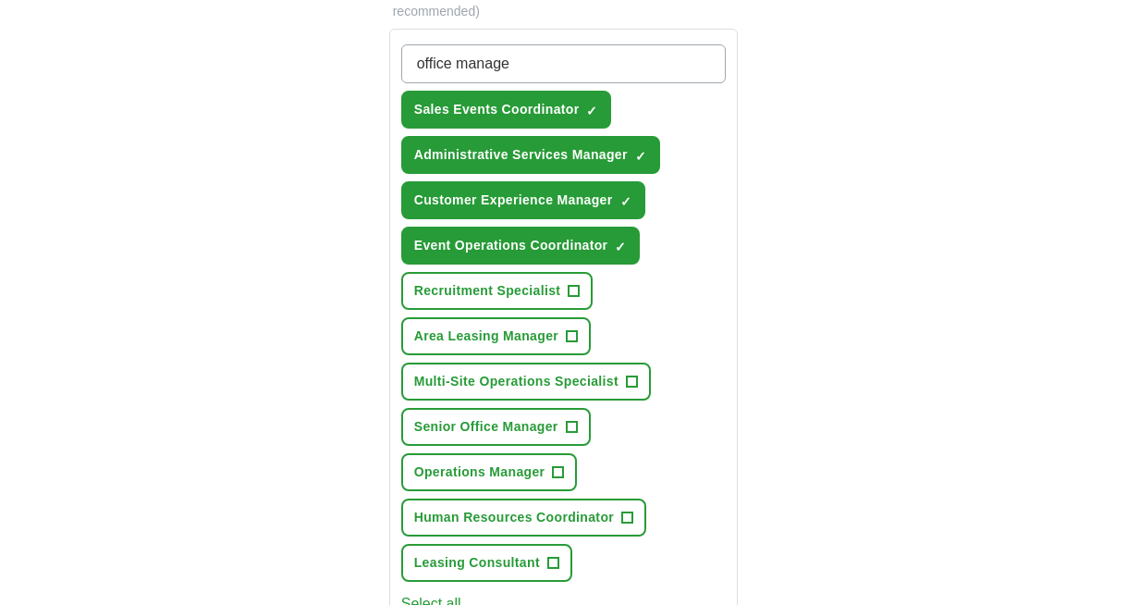
type input "office manager"
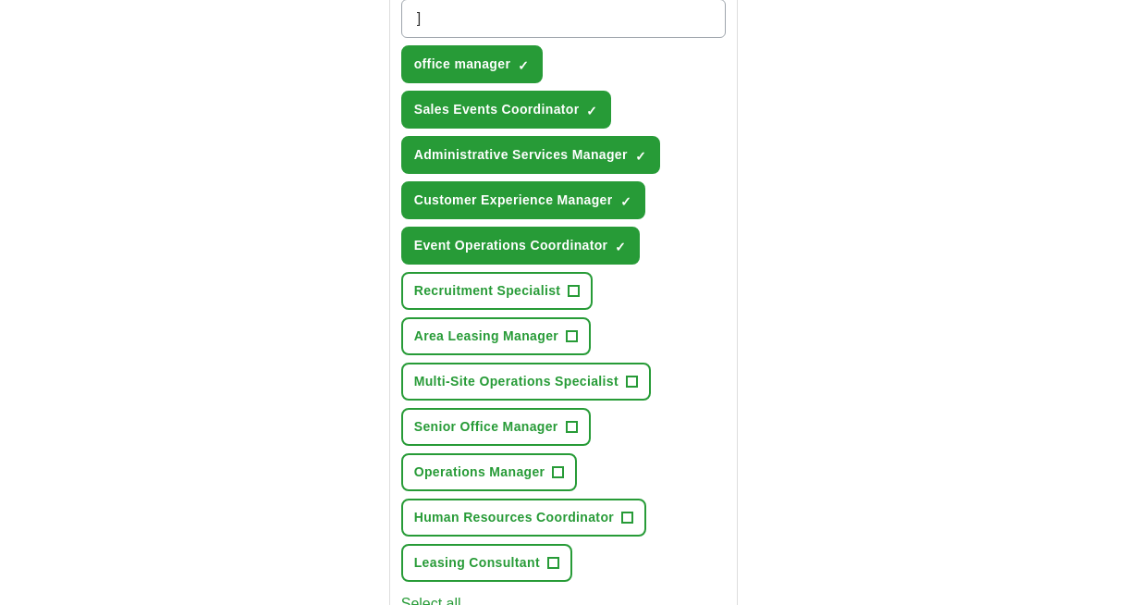
scroll to position [693, 0]
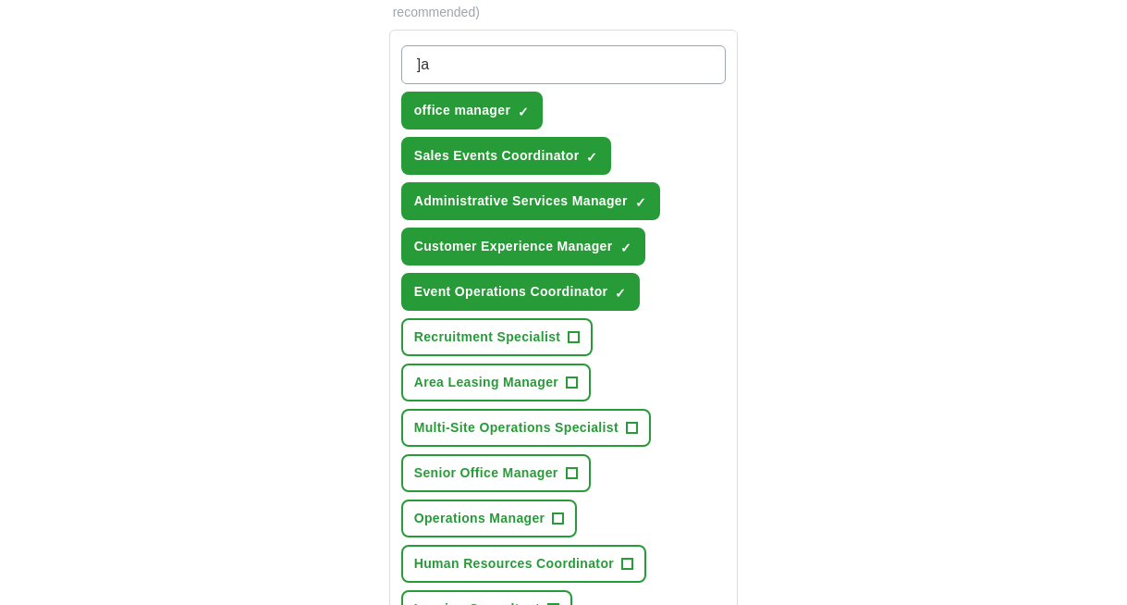
type input "]"
type input "workplace administrator"
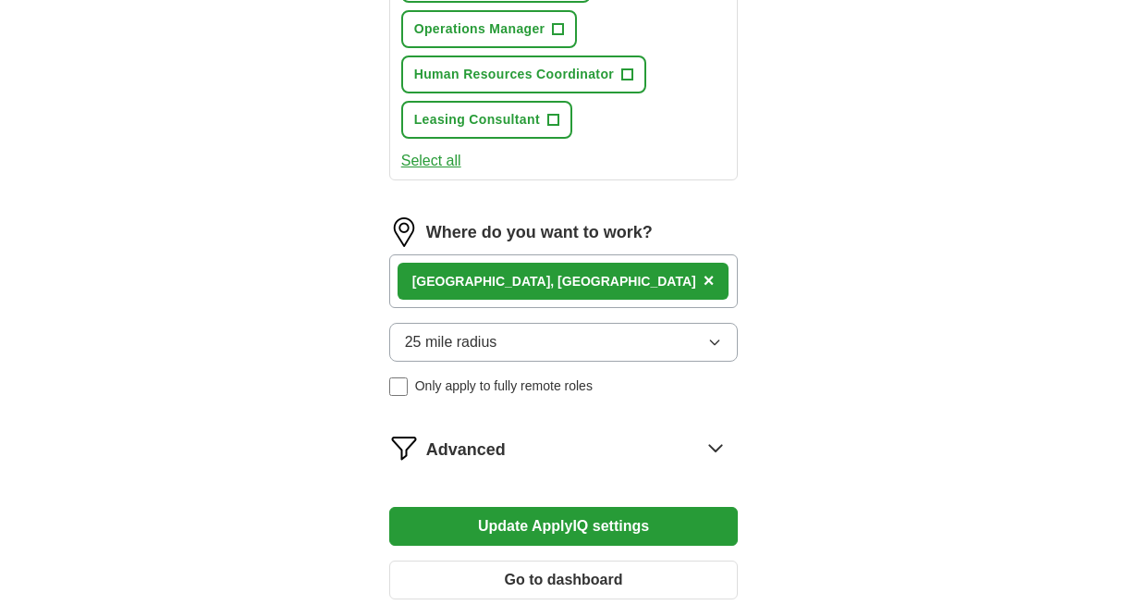
scroll to position [1228, 0]
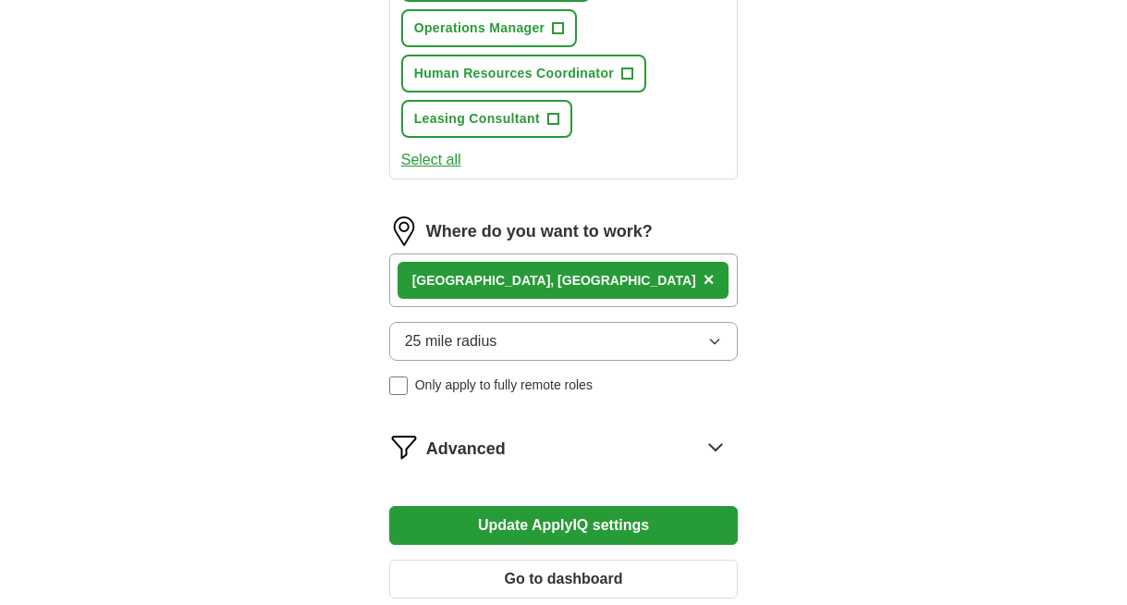
click at [478, 517] on button "Update ApplyIQ settings" at bounding box center [563, 525] width 349 height 39
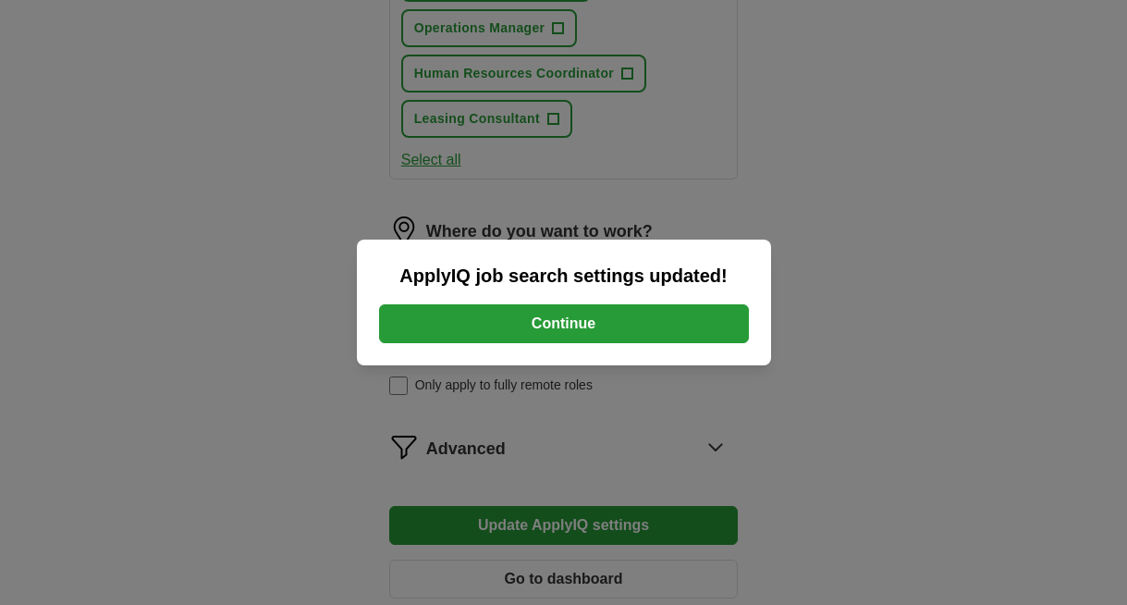
click at [631, 342] on button "Continue" at bounding box center [564, 323] width 370 height 39
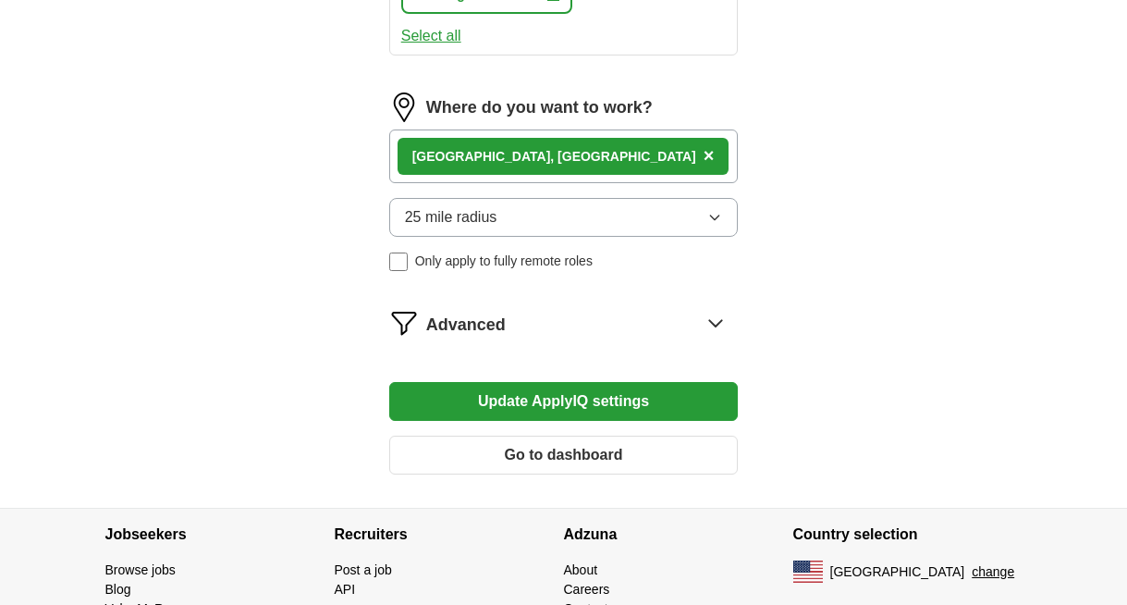
scroll to position [1369, 0]
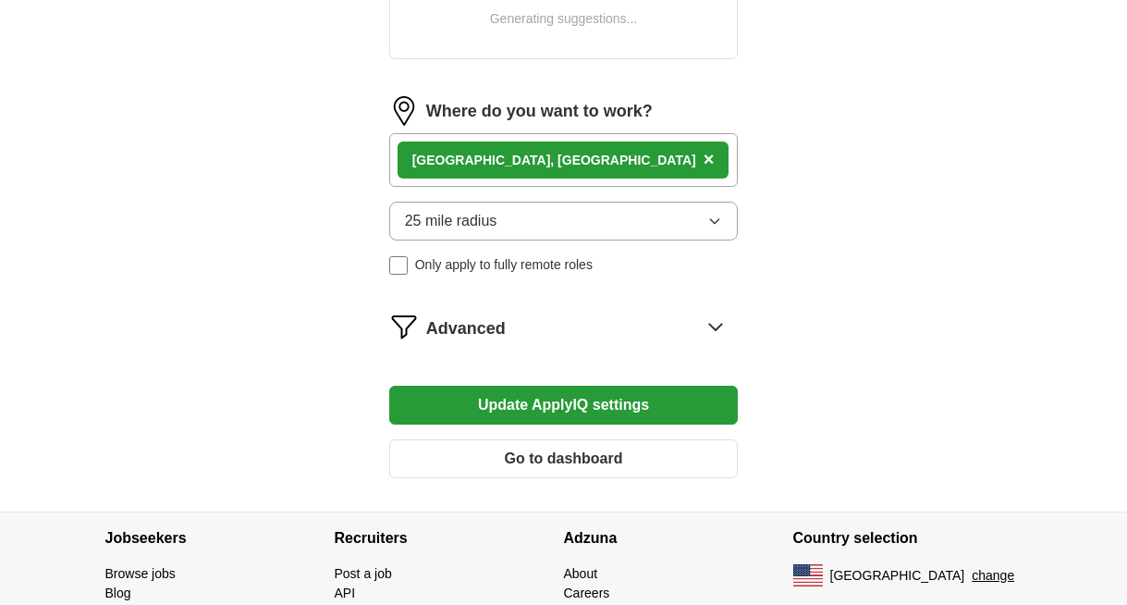
scroll to position [844, 0]
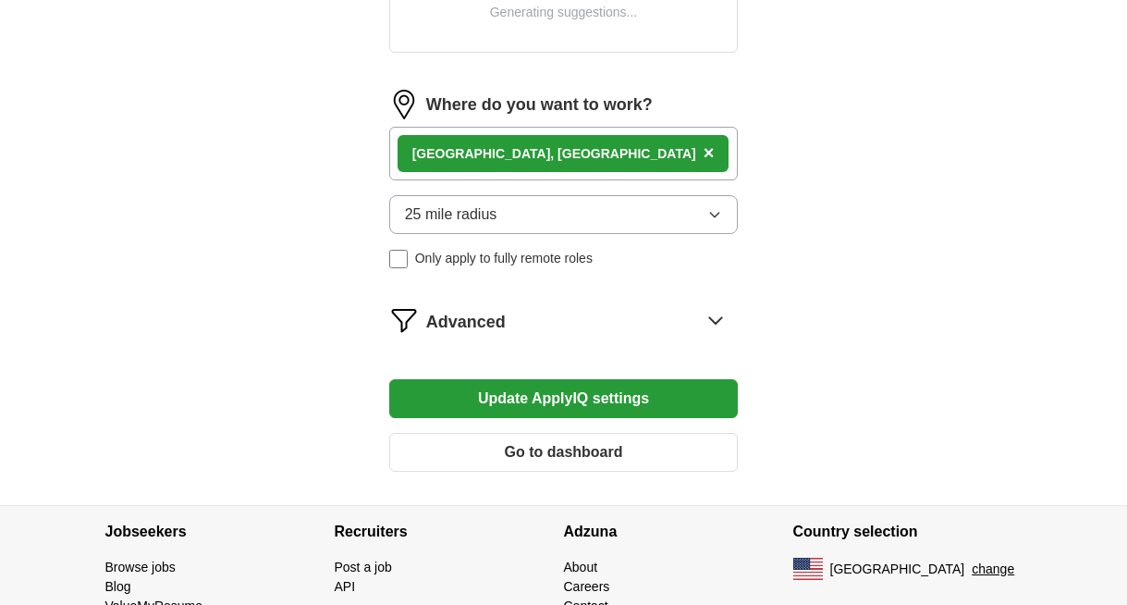
click at [577, 318] on div "Advanced" at bounding box center [582, 320] width 313 height 30
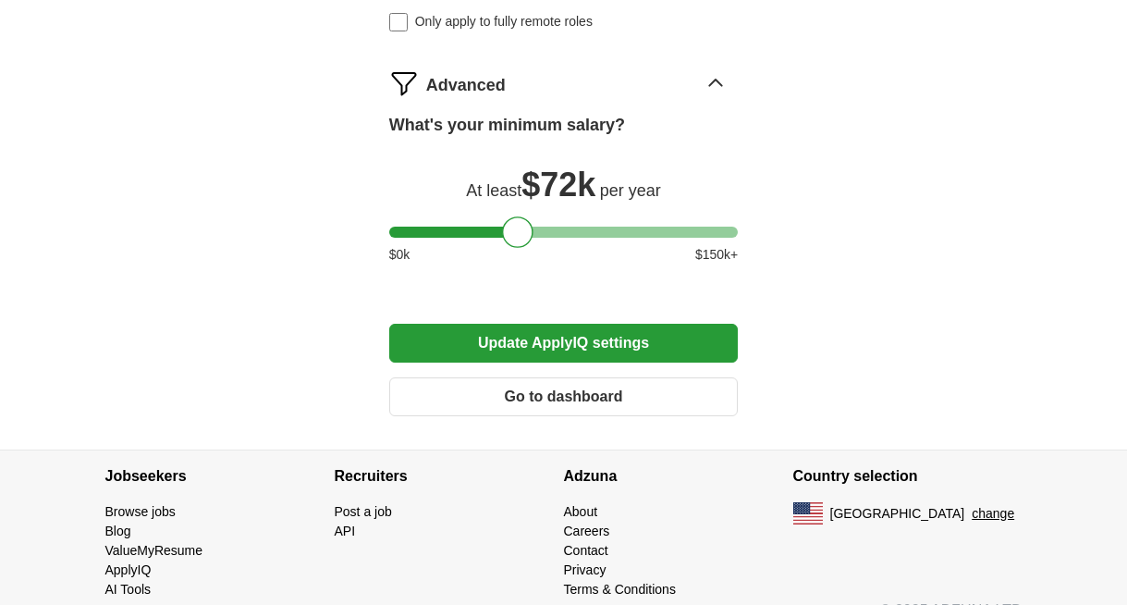
scroll to position [1591, 0]
click at [546, 387] on button "Go to dashboard" at bounding box center [563, 396] width 349 height 39
